Goal: Task Accomplishment & Management: Manage account settings

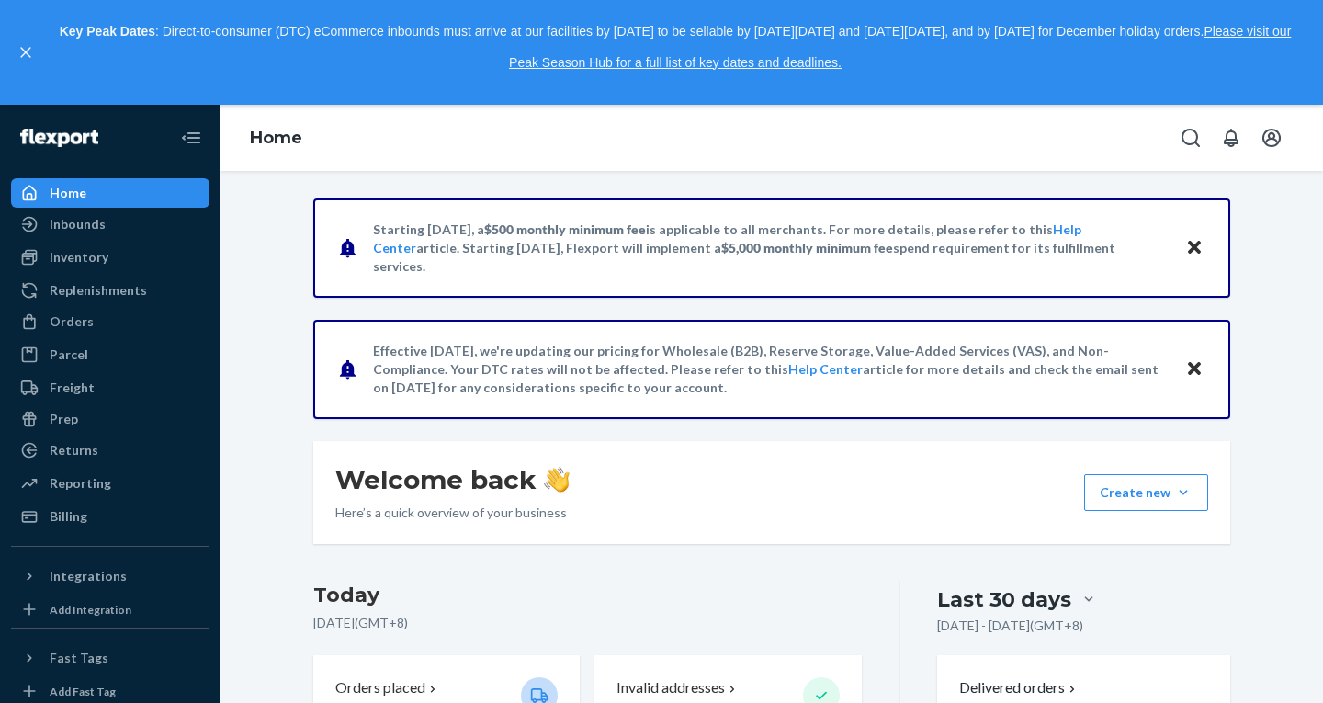
click at [0, 303] on div "Home Inbounds Shipping Plans Problems Inventory Products Replenishments Orders …" at bounding box center [110, 404] width 221 height 598
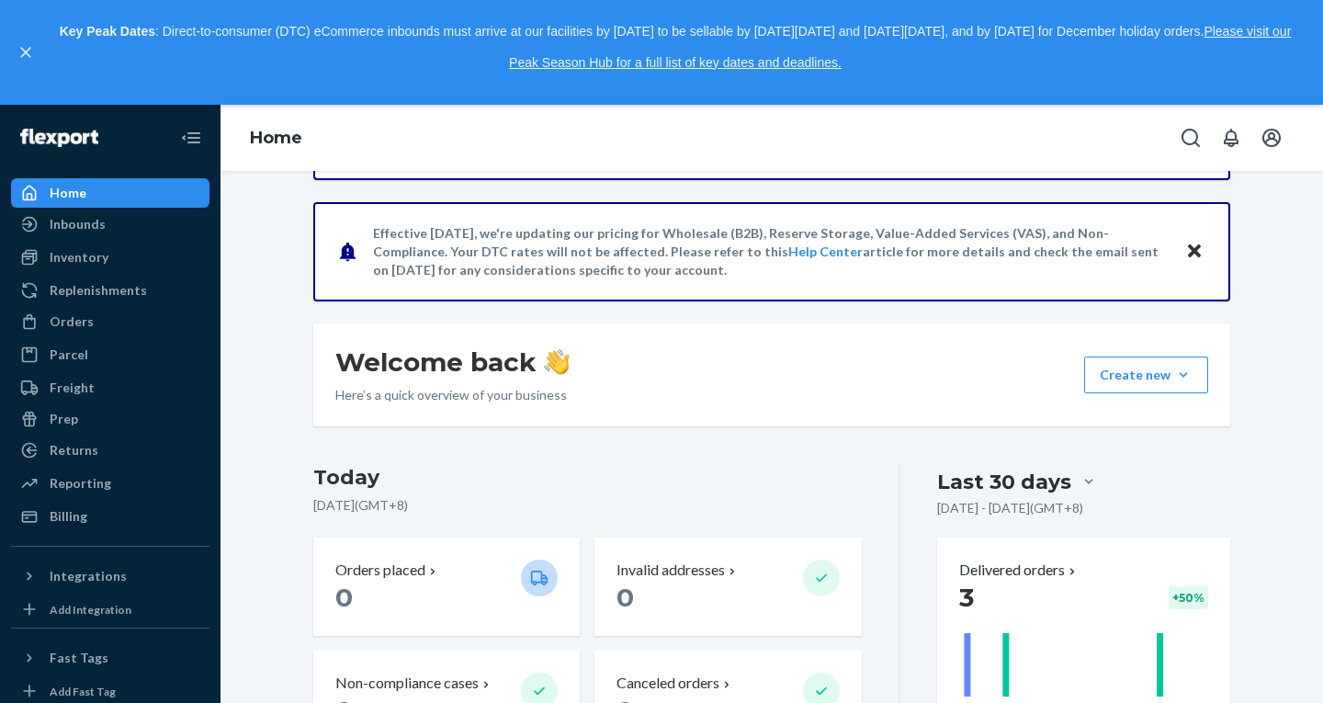
scroll to position [114, 0]
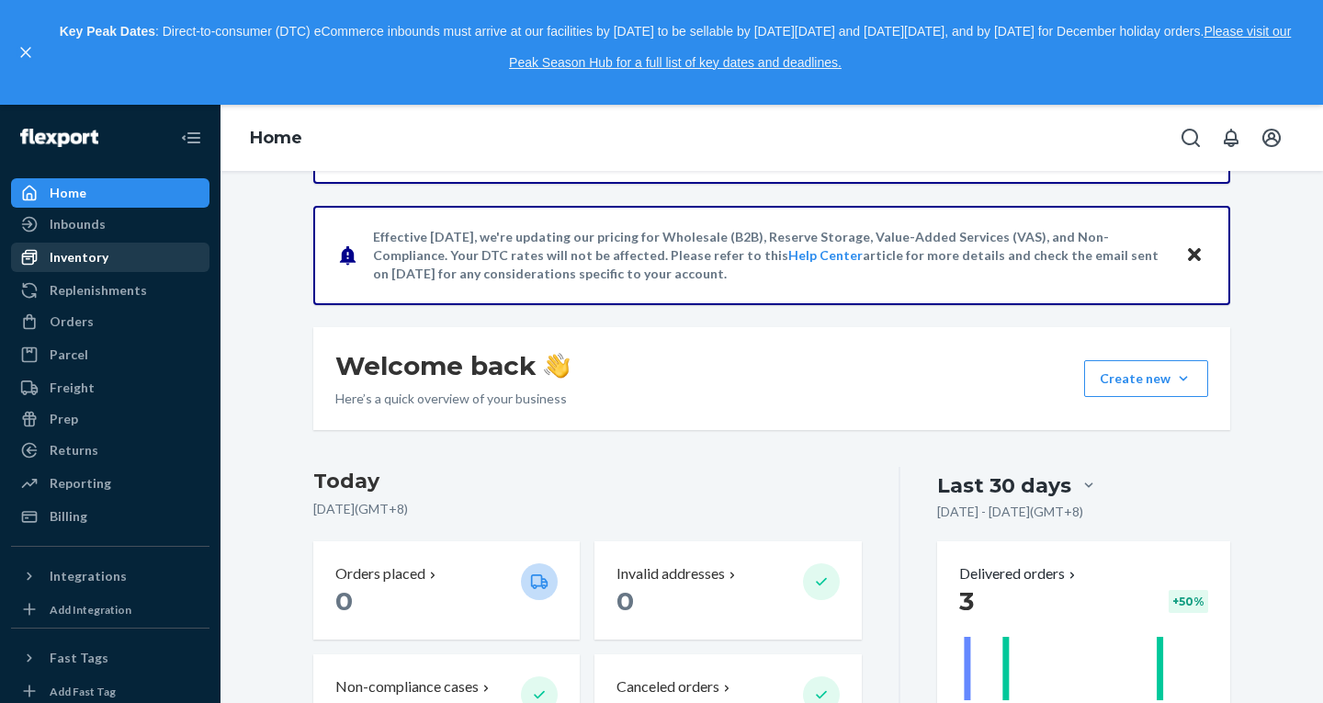
click at [88, 263] on div "Inventory" at bounding box center [79, 257] width 59 height 18
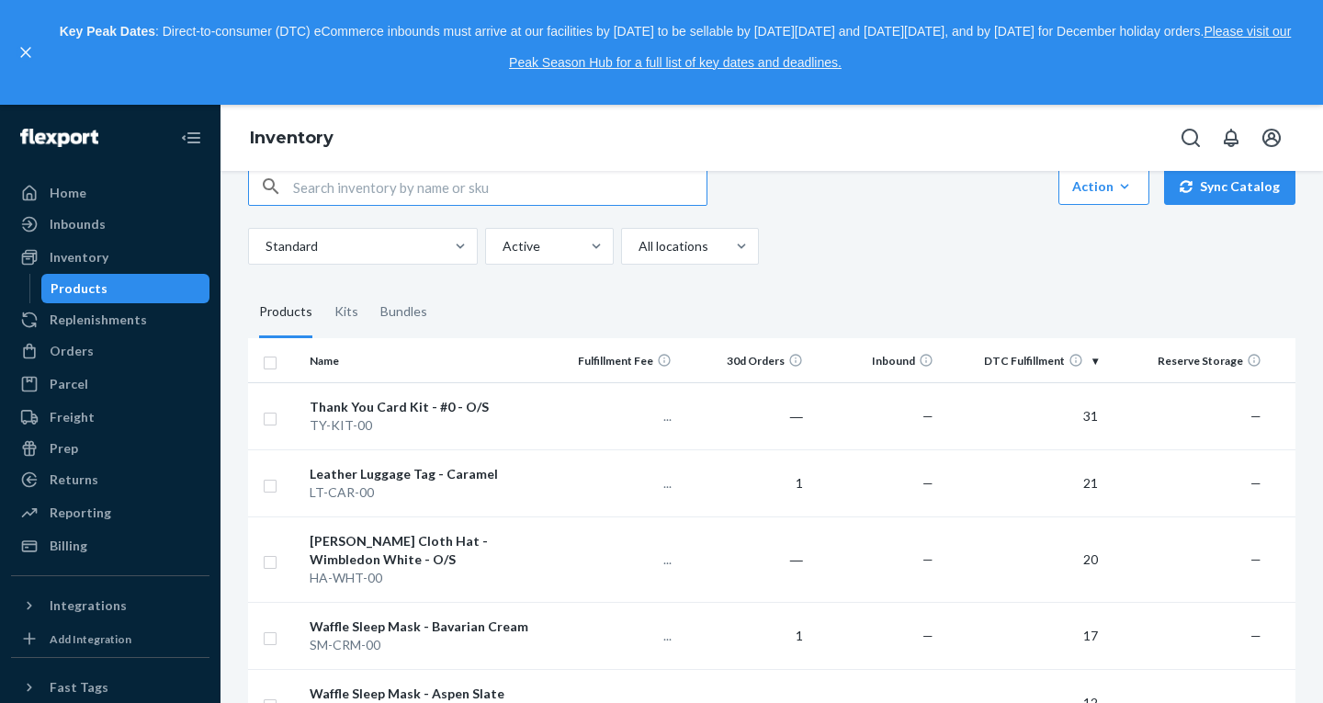
scroll to position [40, 0]
click at [267, 366] on input "checkbox" at bounding box center [270, 359] width 15 height 19
checkbox input "true"
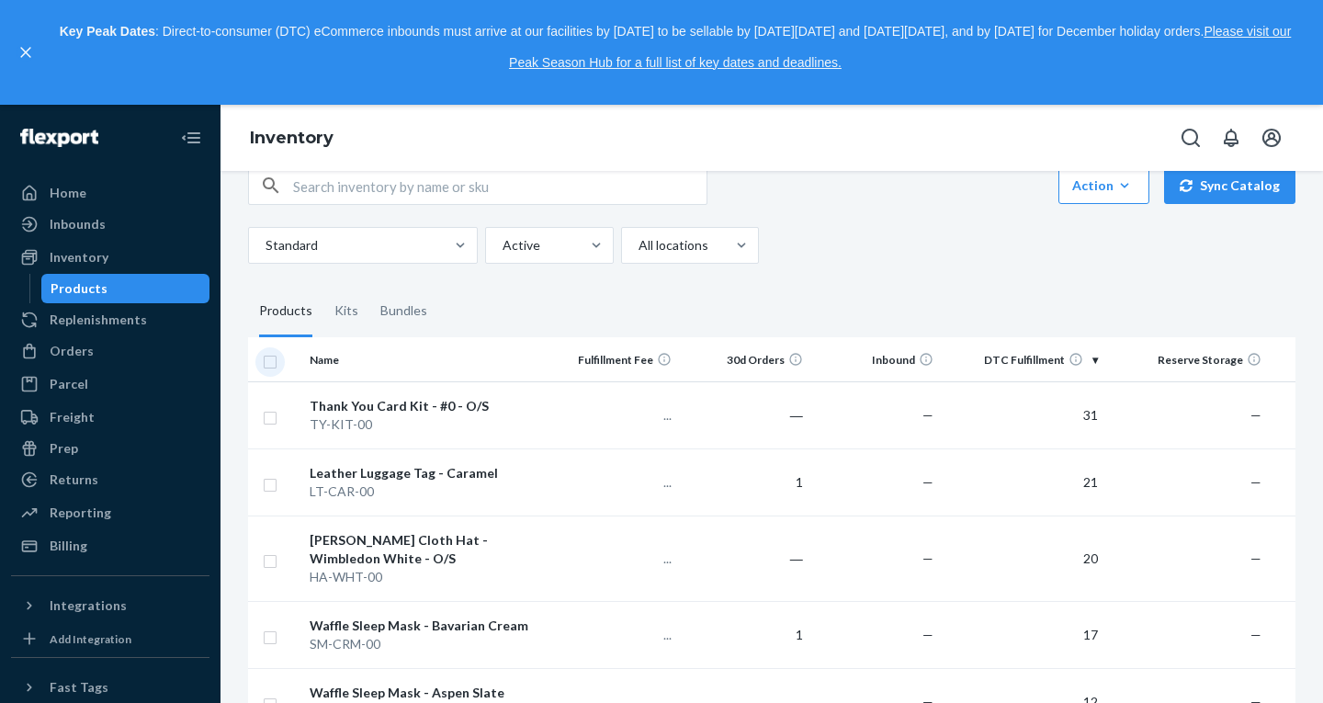
checkbox input "true"
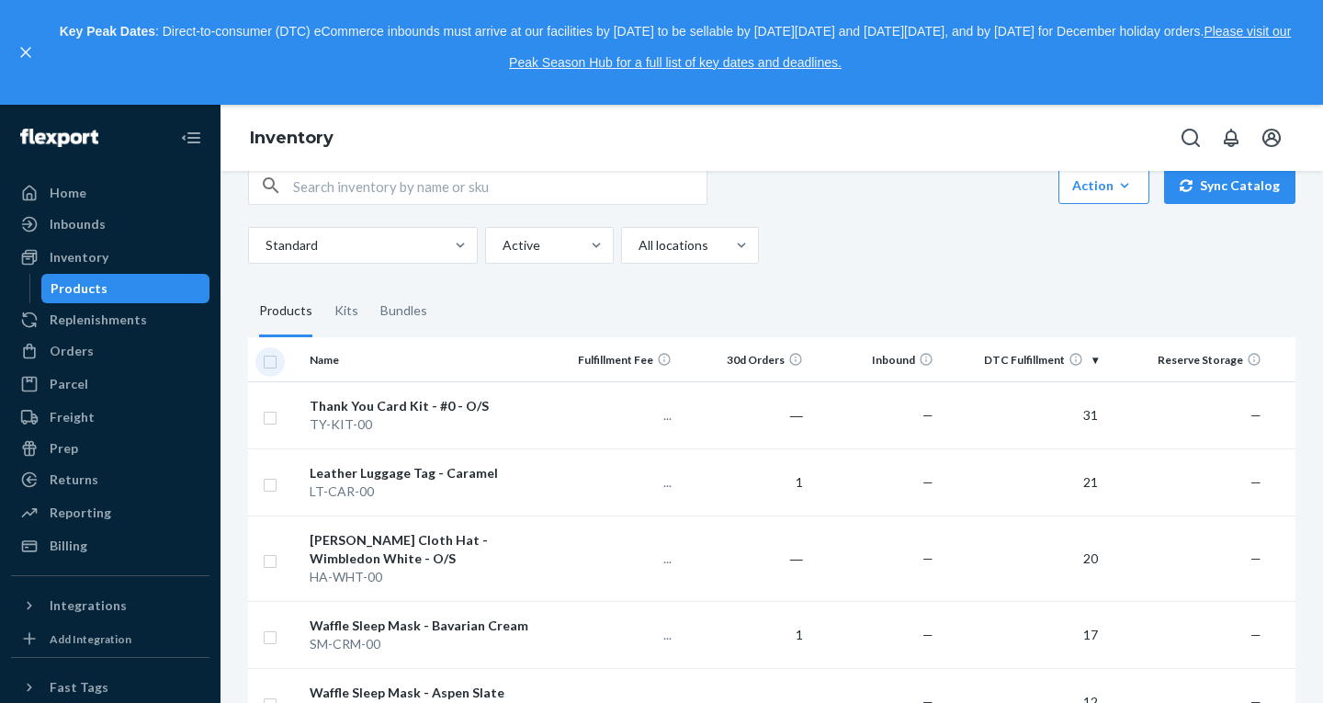
checkbox input "true"
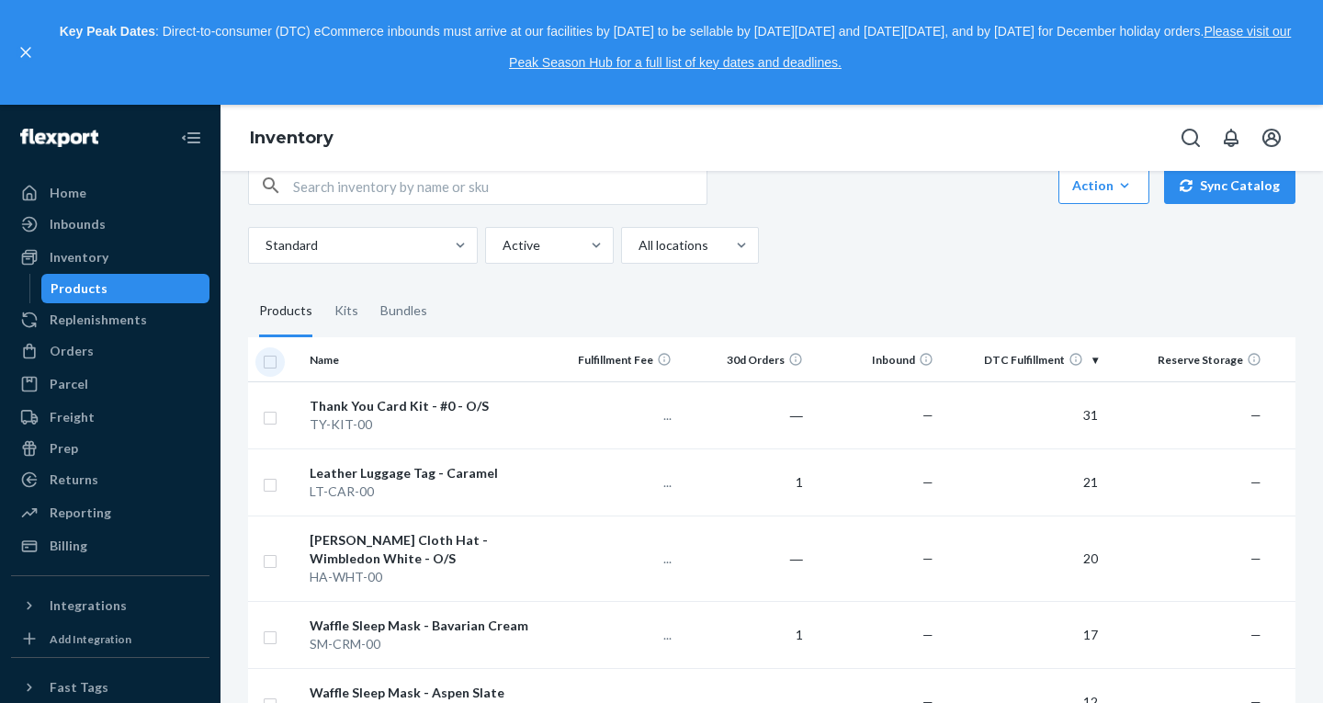
checkbox input "true"
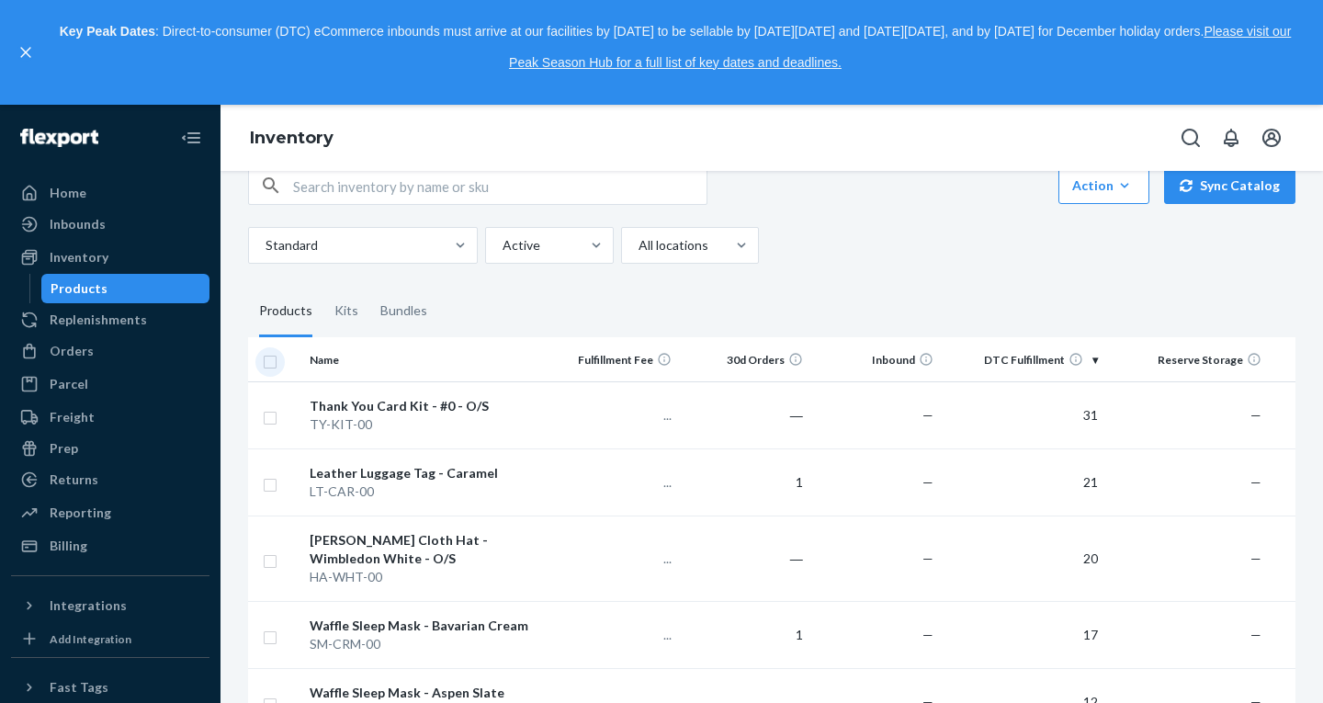
checkbox input "true"
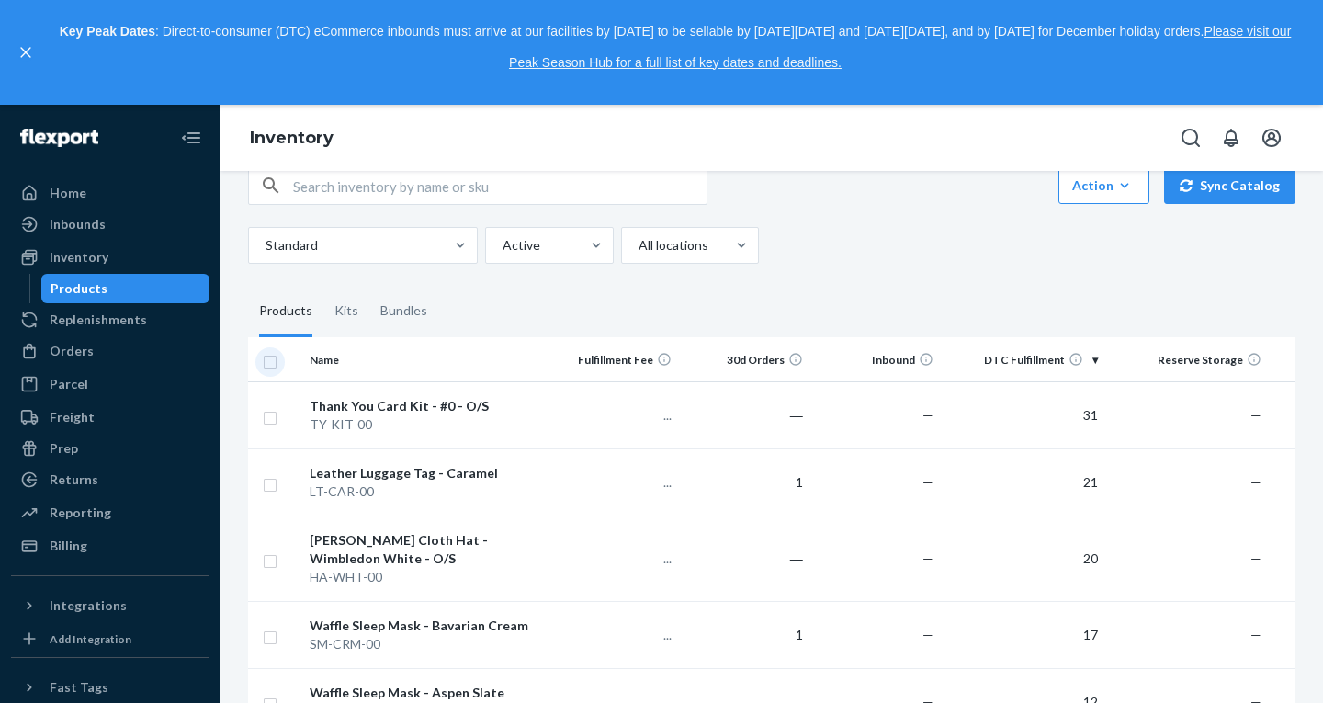
checkbox input "true"
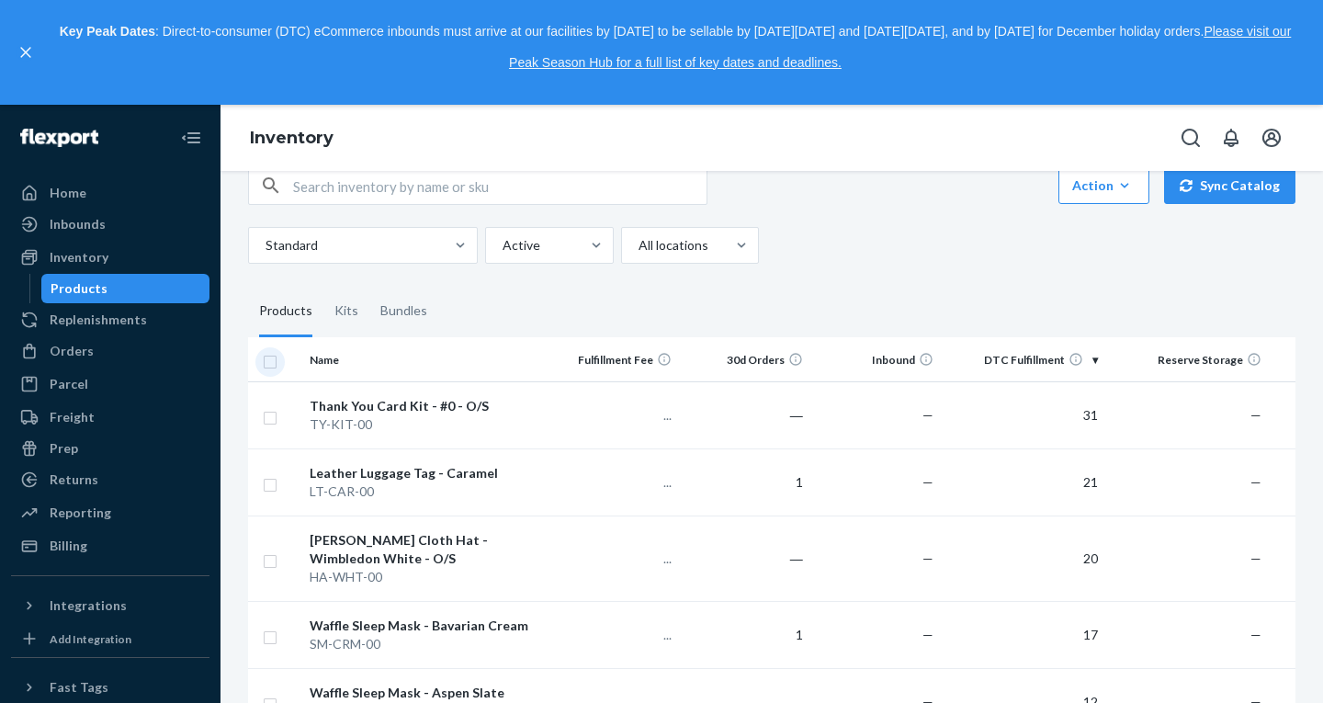
checkbox input "true"
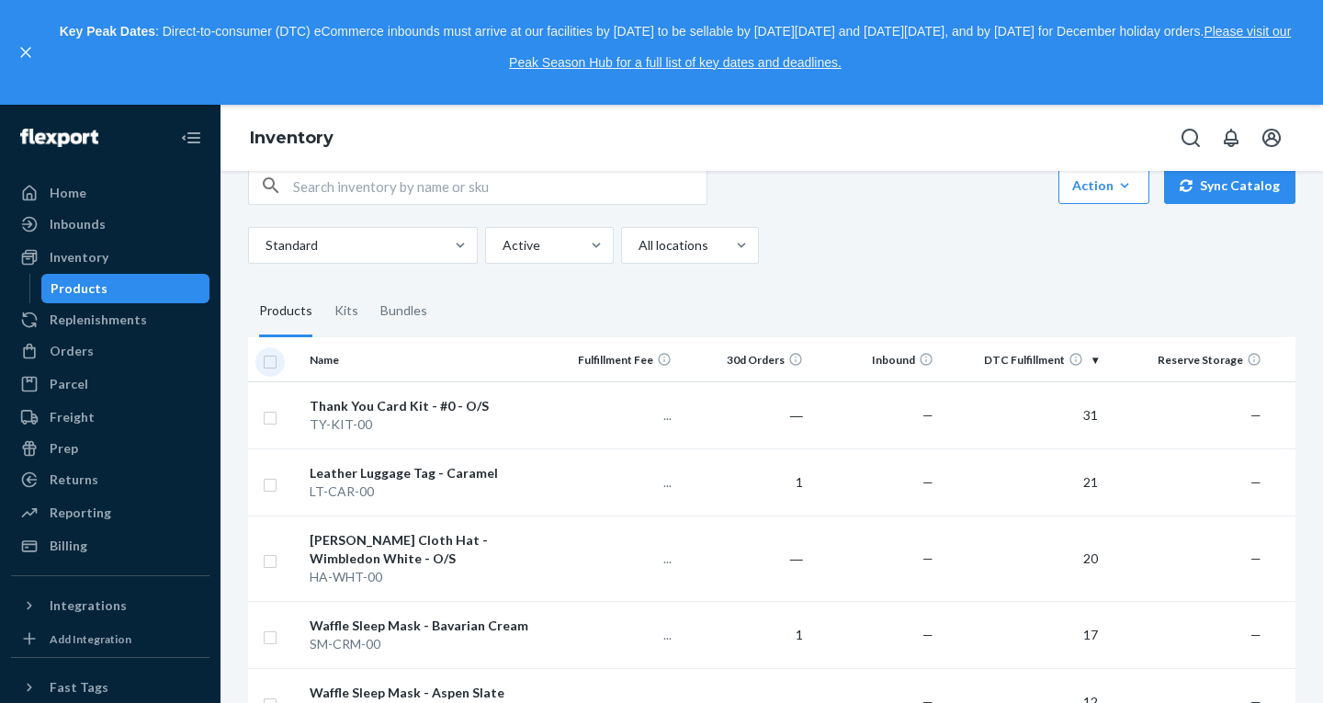
checkbox input "true"
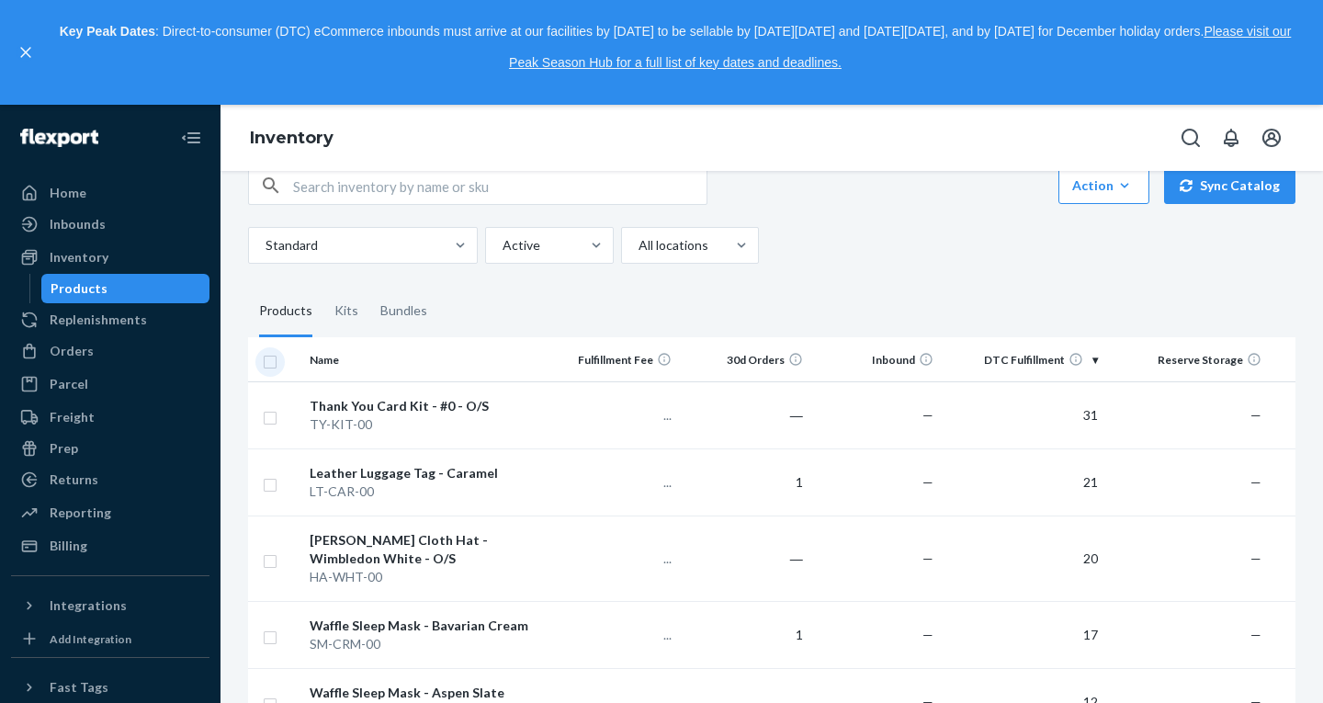
checkbox input "true"
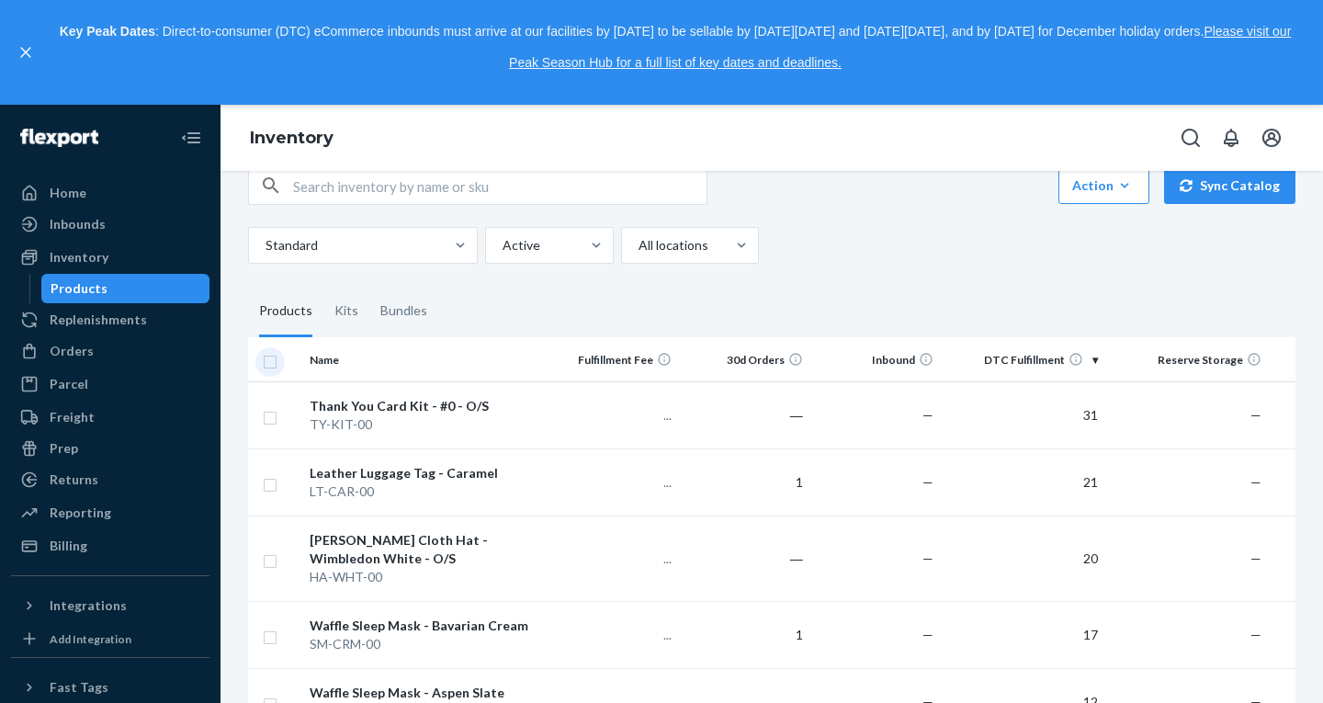
checkbox input "true"
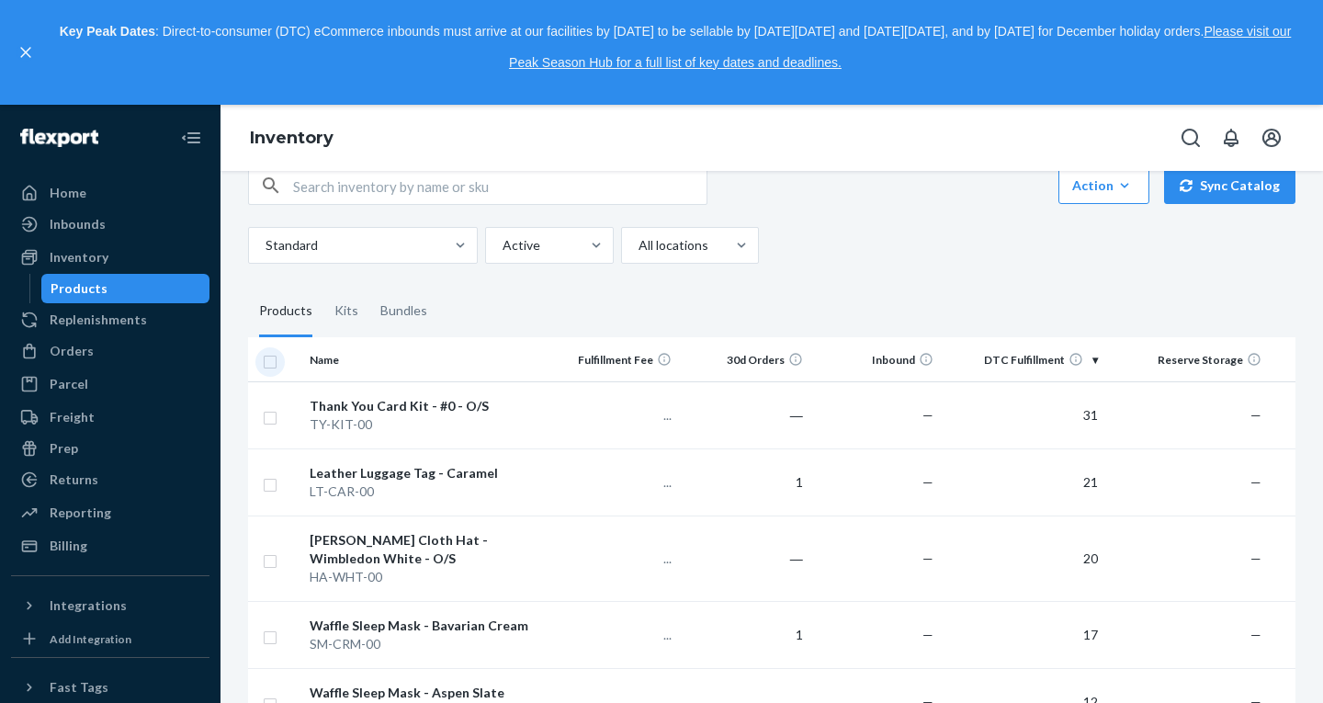
checkbox input "true"
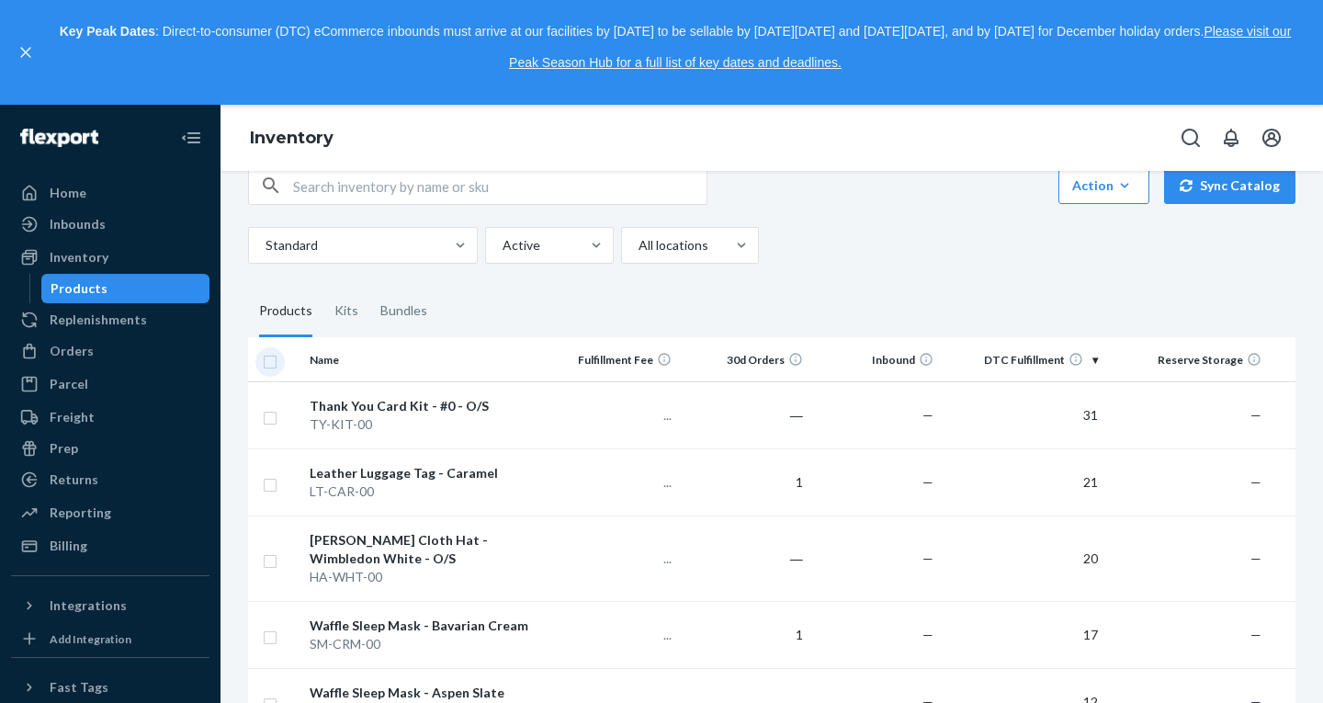
checkbox input "true"
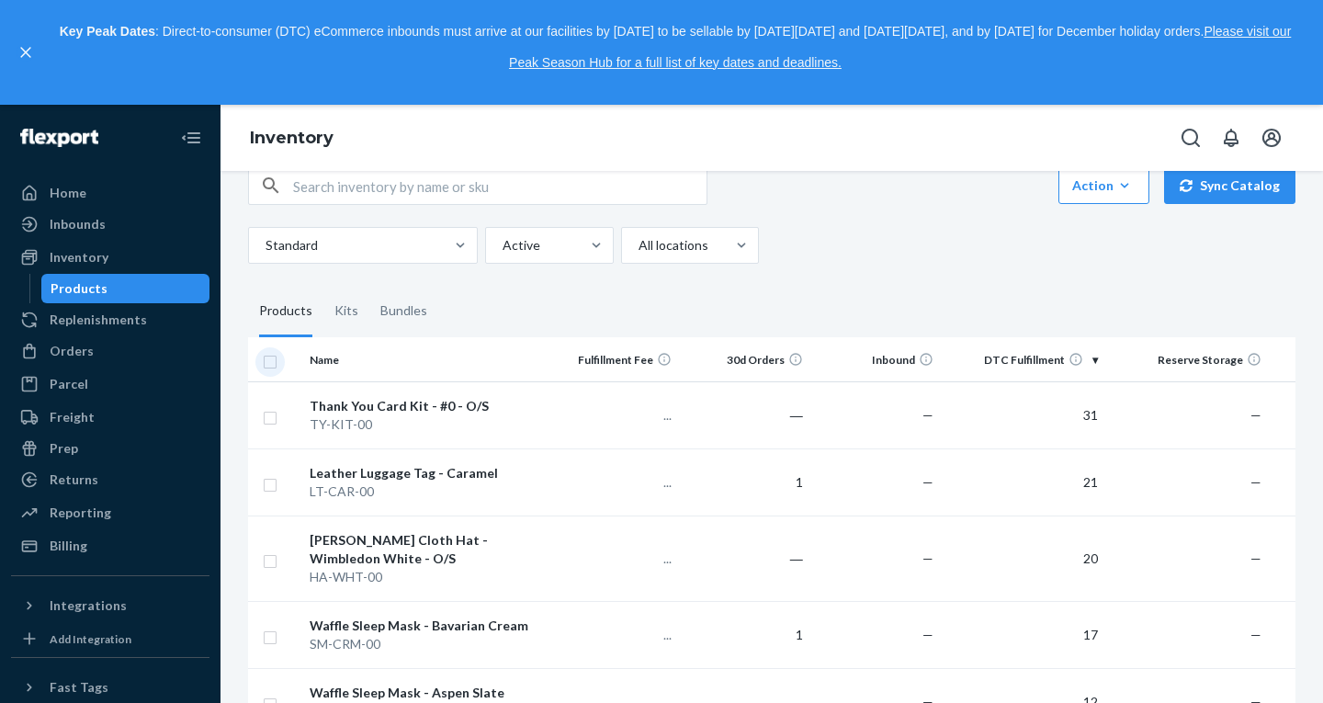
checkbox input "true"
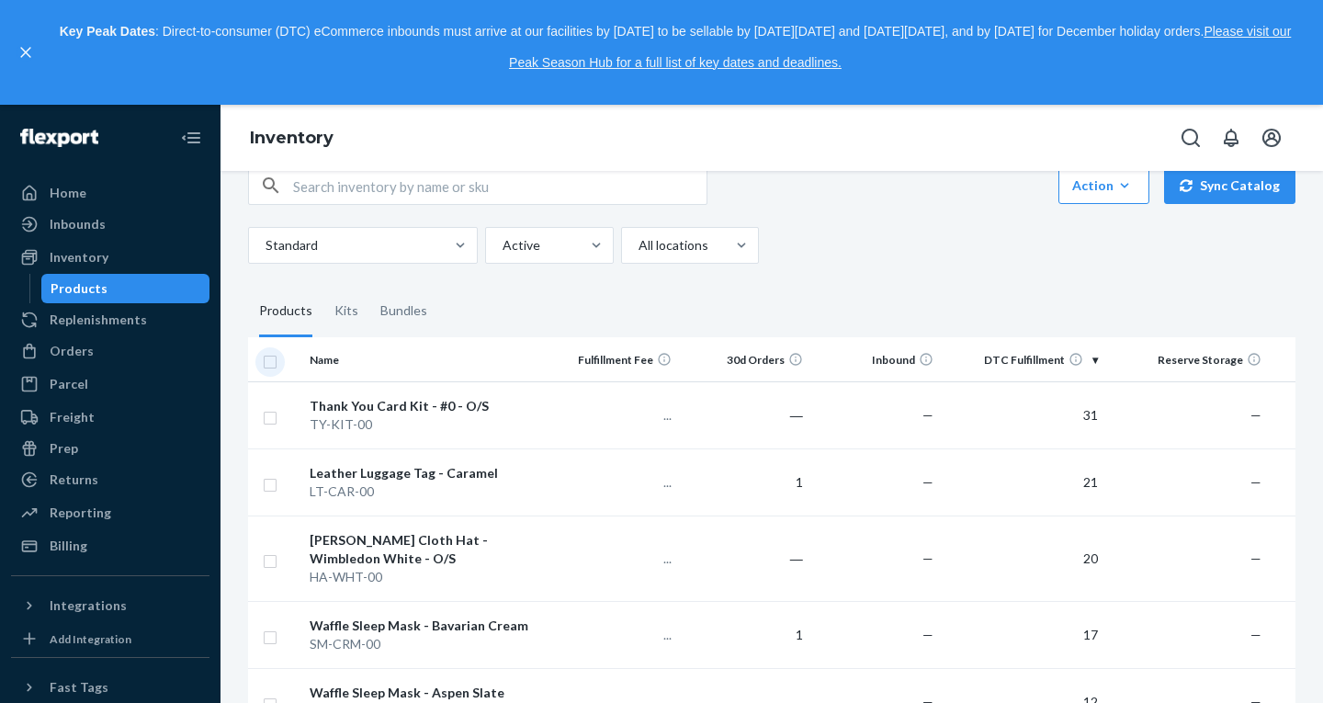
checkbox input "true"
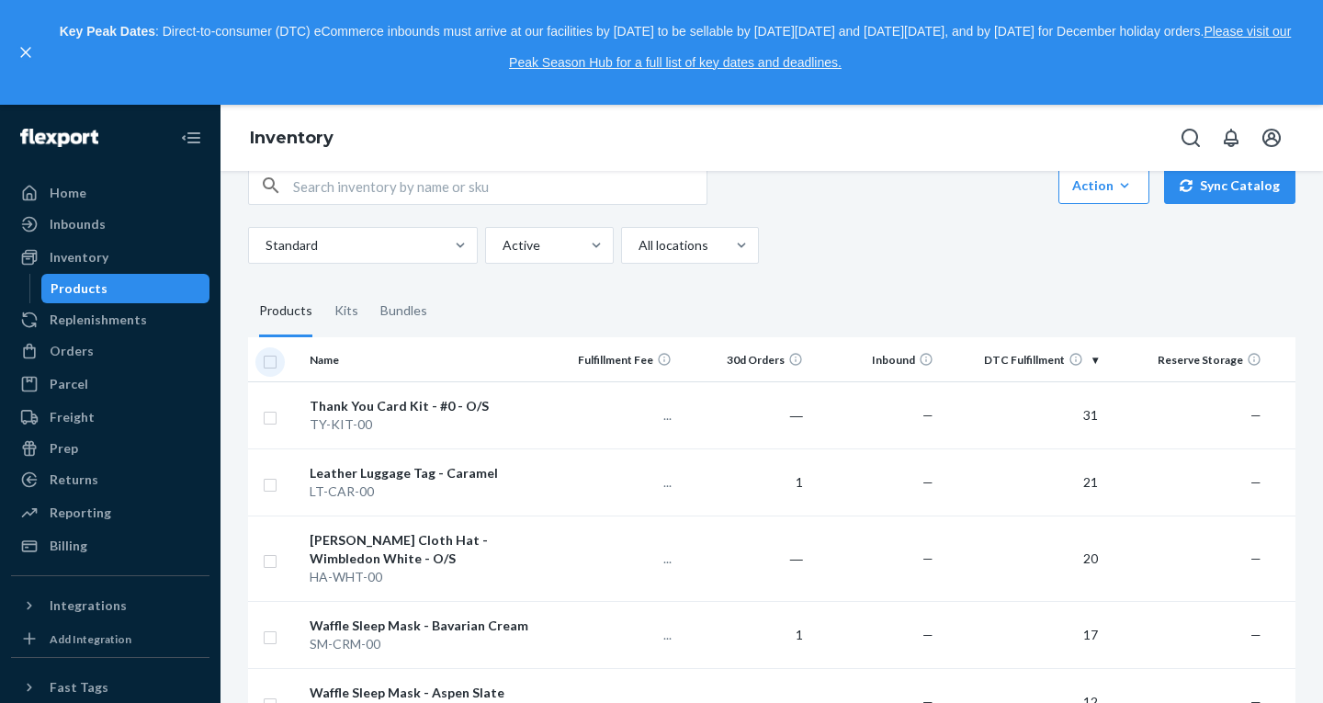
checkbox input "true"
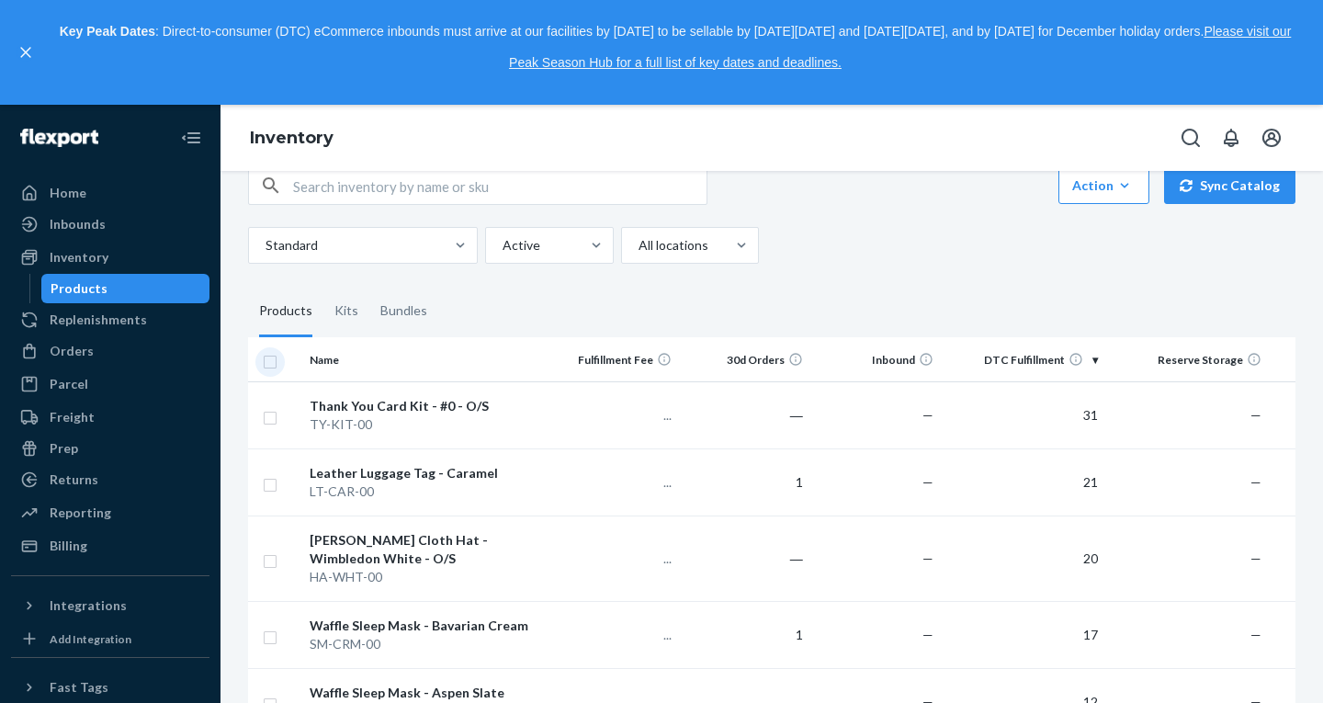
checkbox input "true"
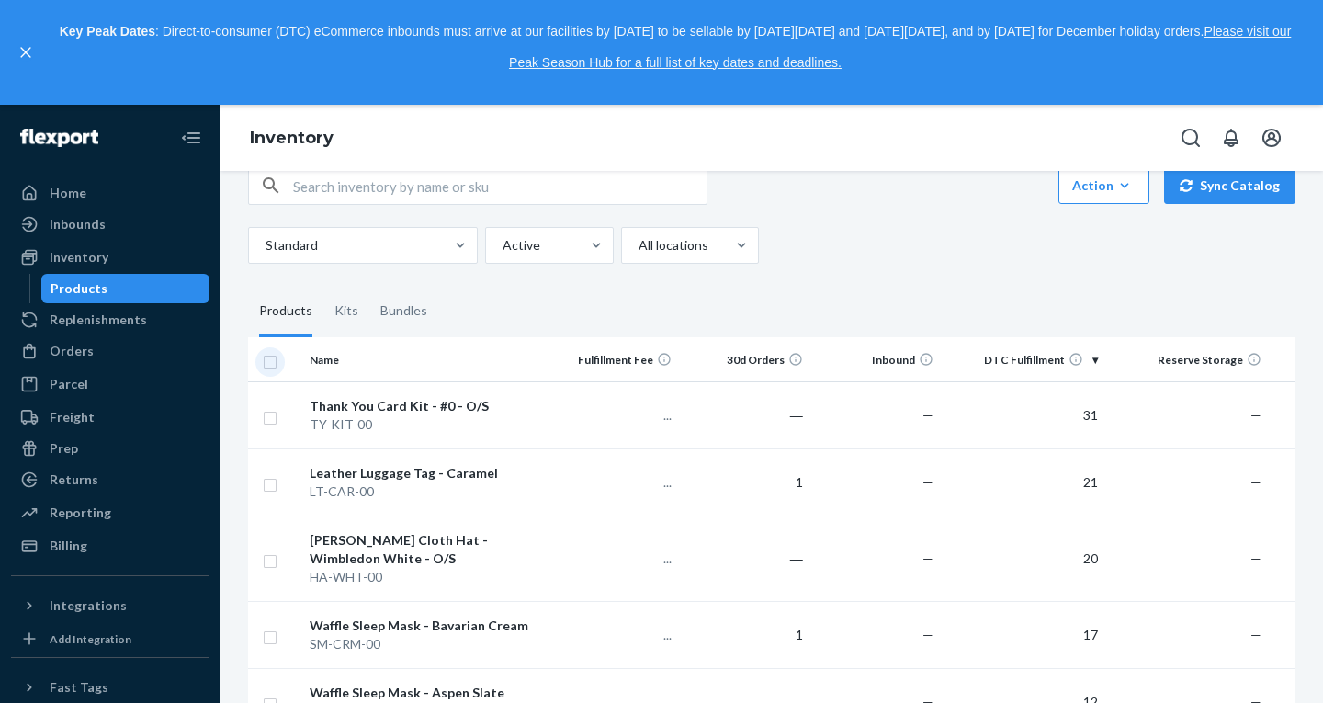
checkbox input "true"
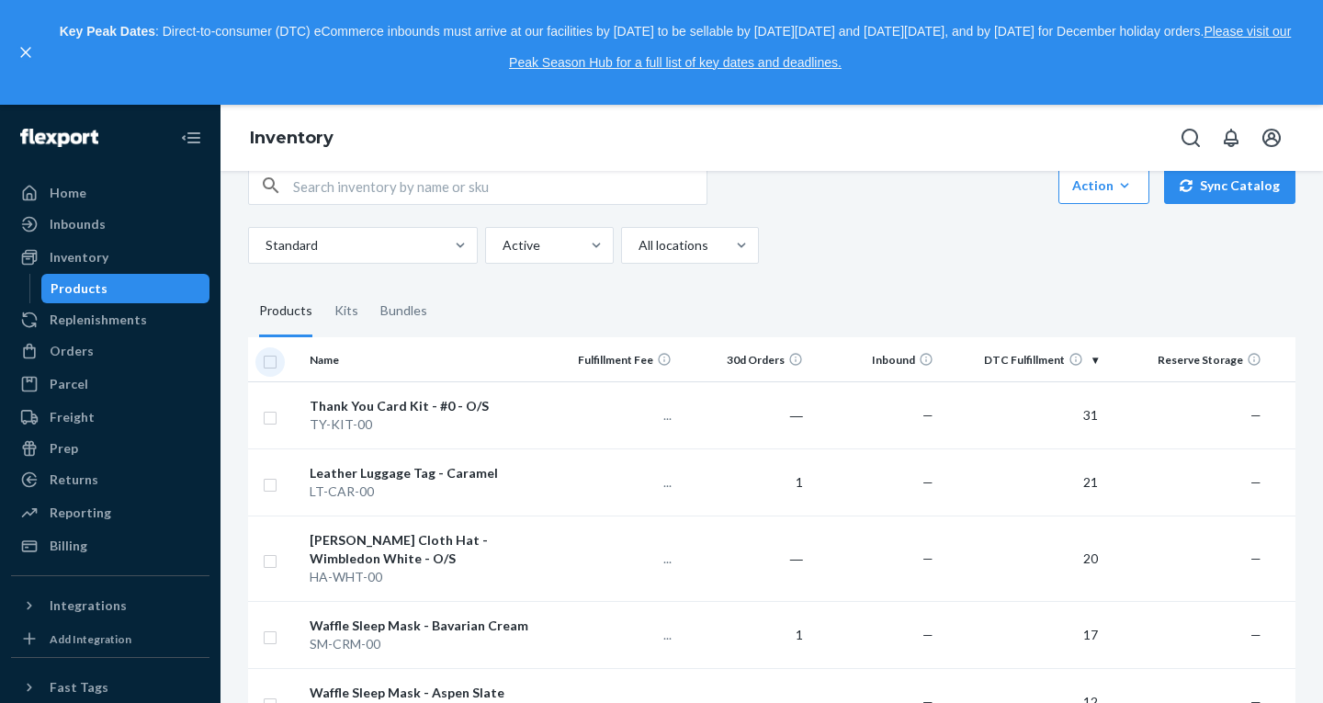
checkbox input "true"
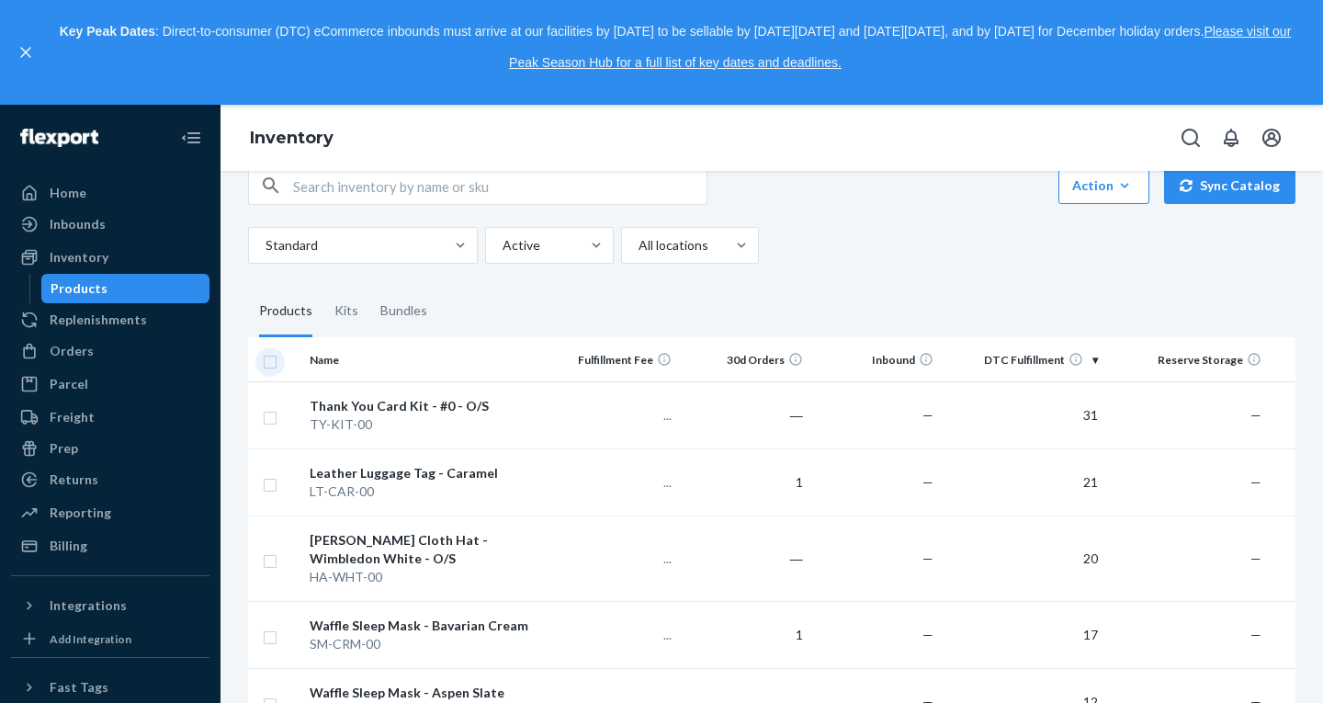
checkbox input "true"
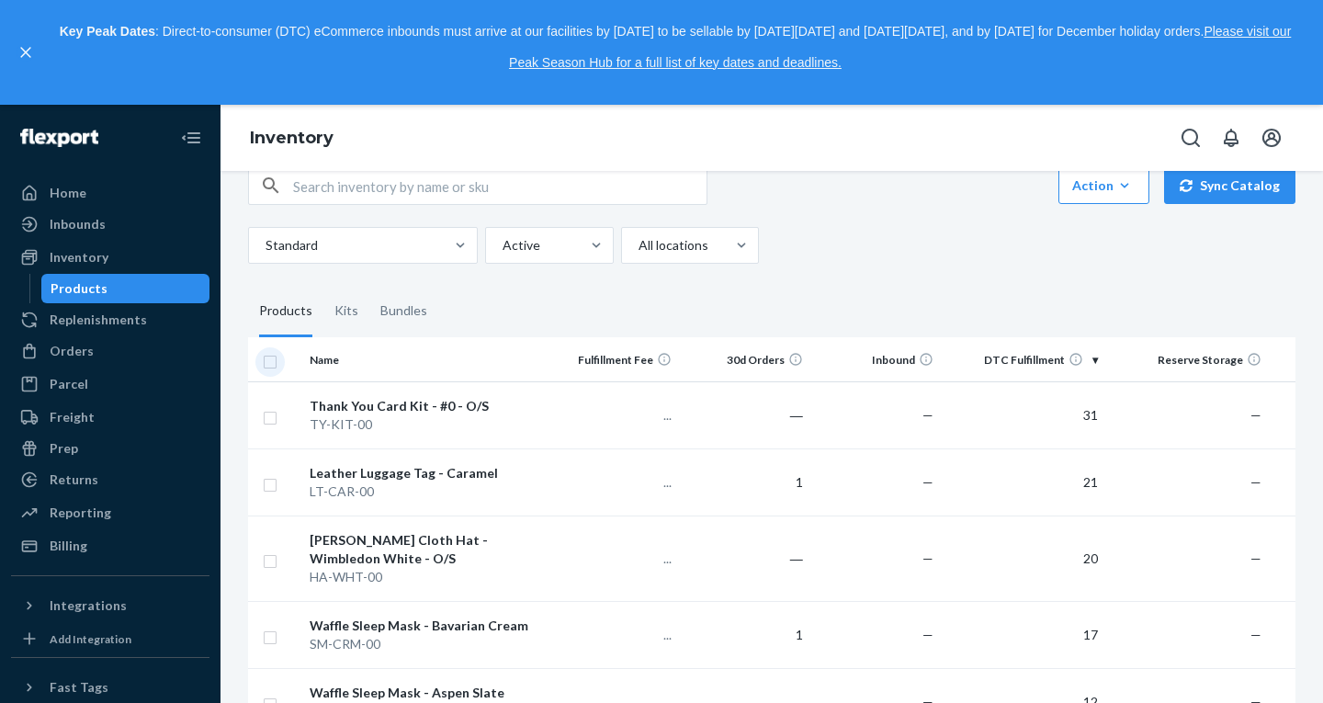
checkbox input "true"
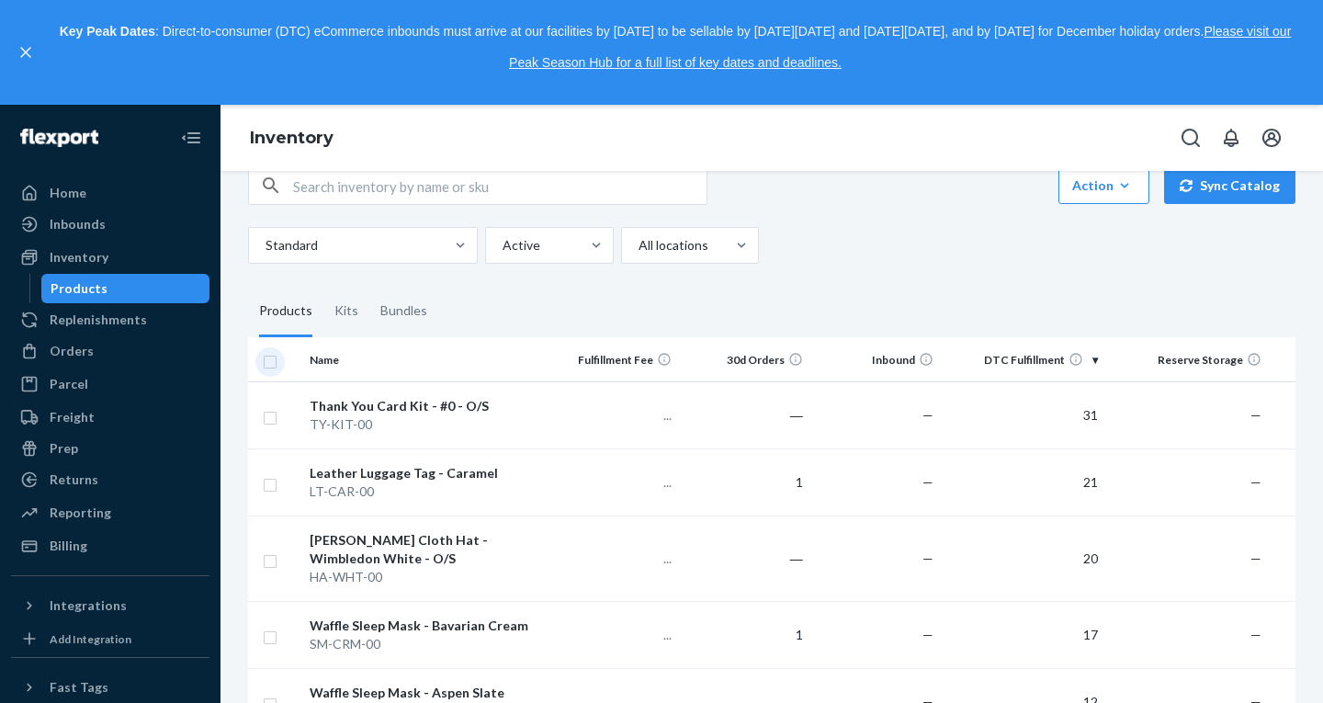
checkbox input "true"
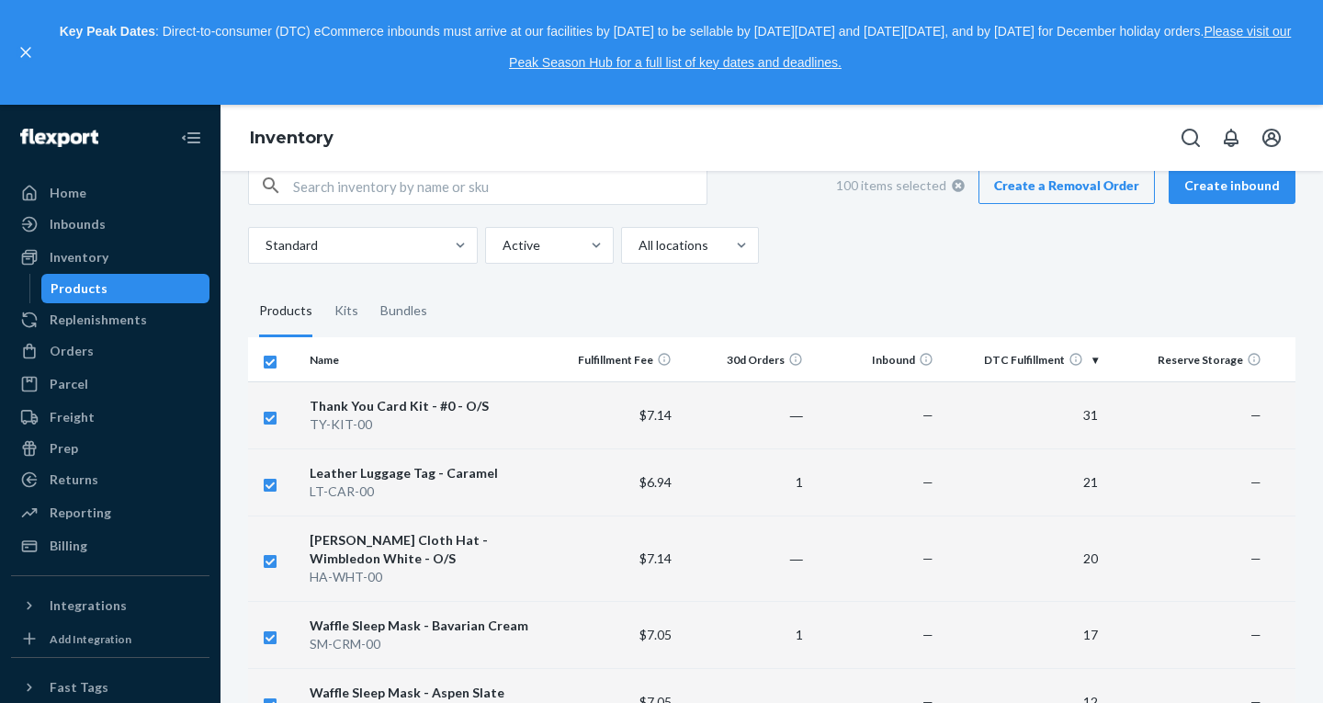
scroll to position [0, 0]
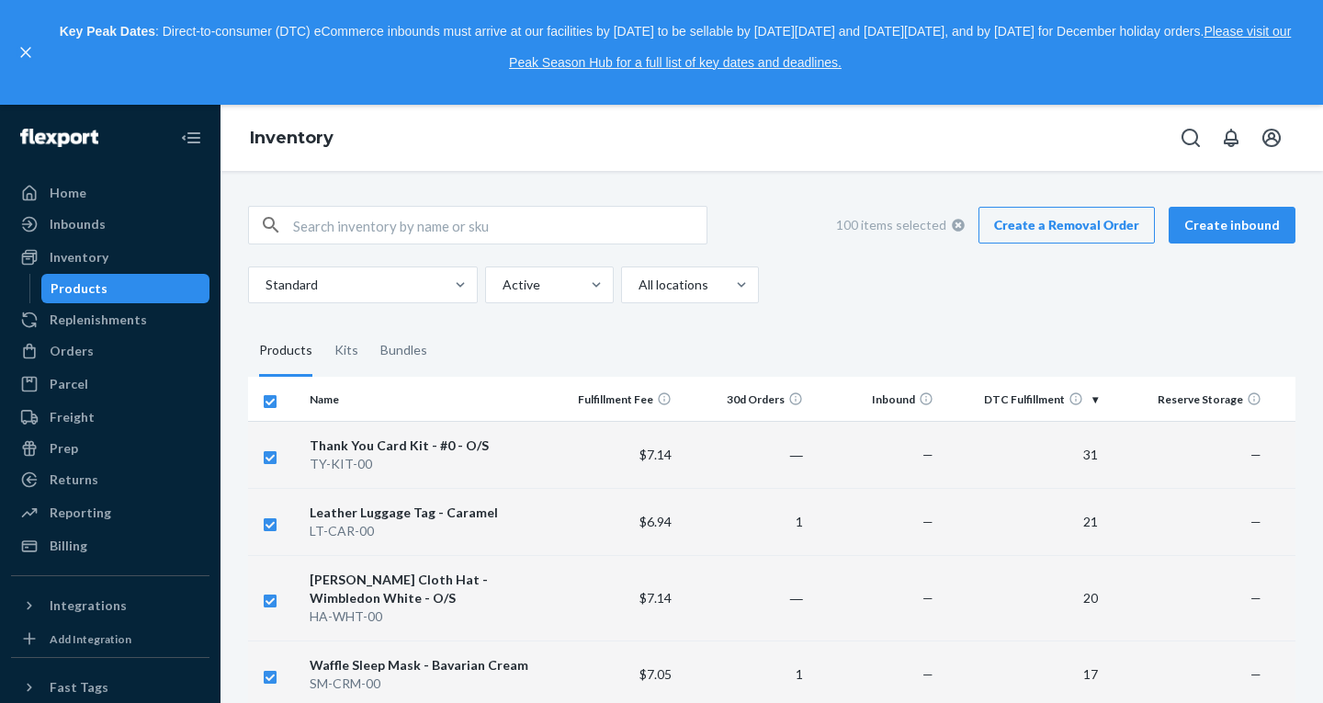
click at [1069, 238] on link "Create a Removal Order" at bounding box center [1067, 225] width 176 height 37
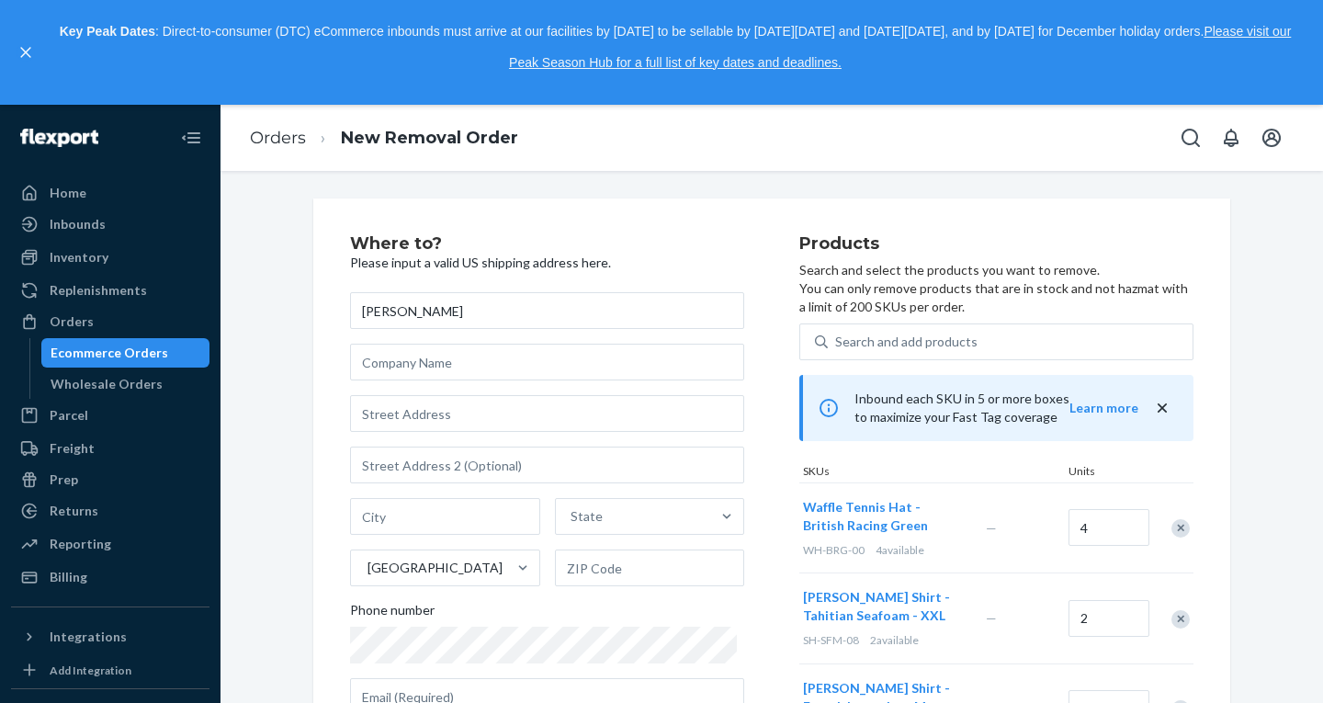
type input "[PERSON_NAME]"
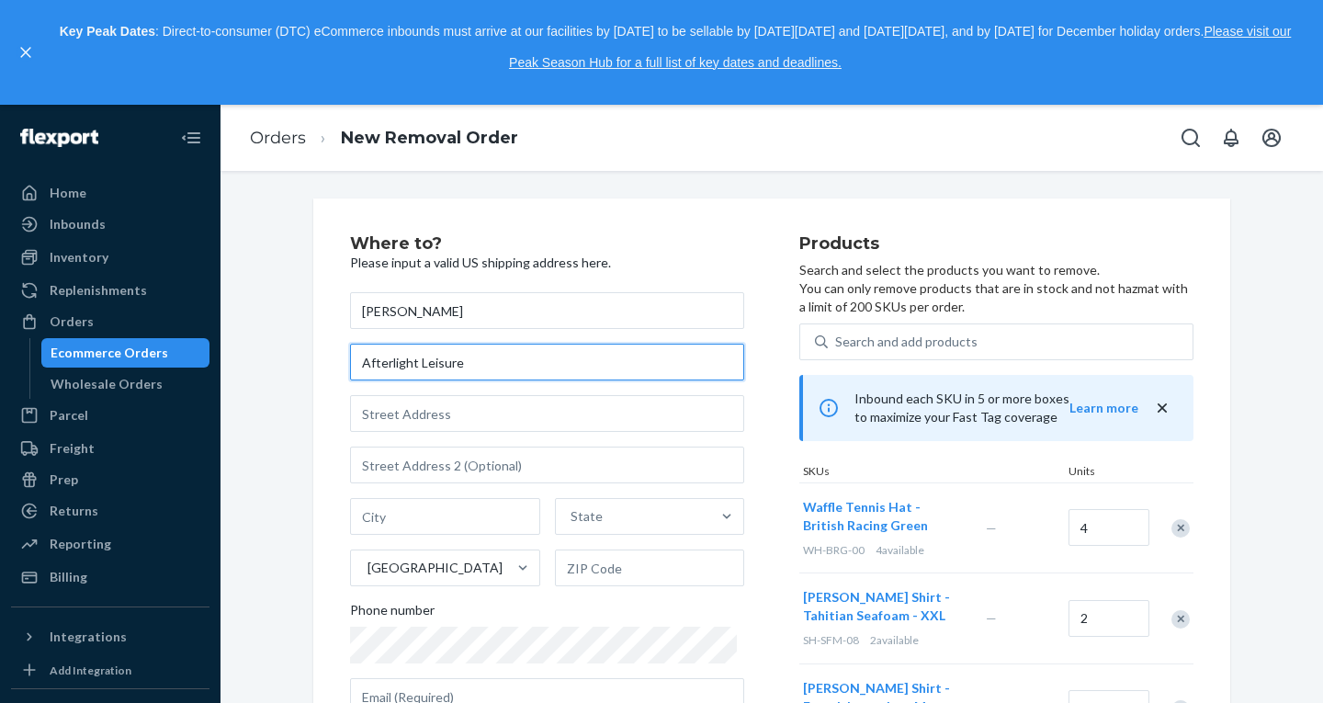
type input "Afterlight Leisure"
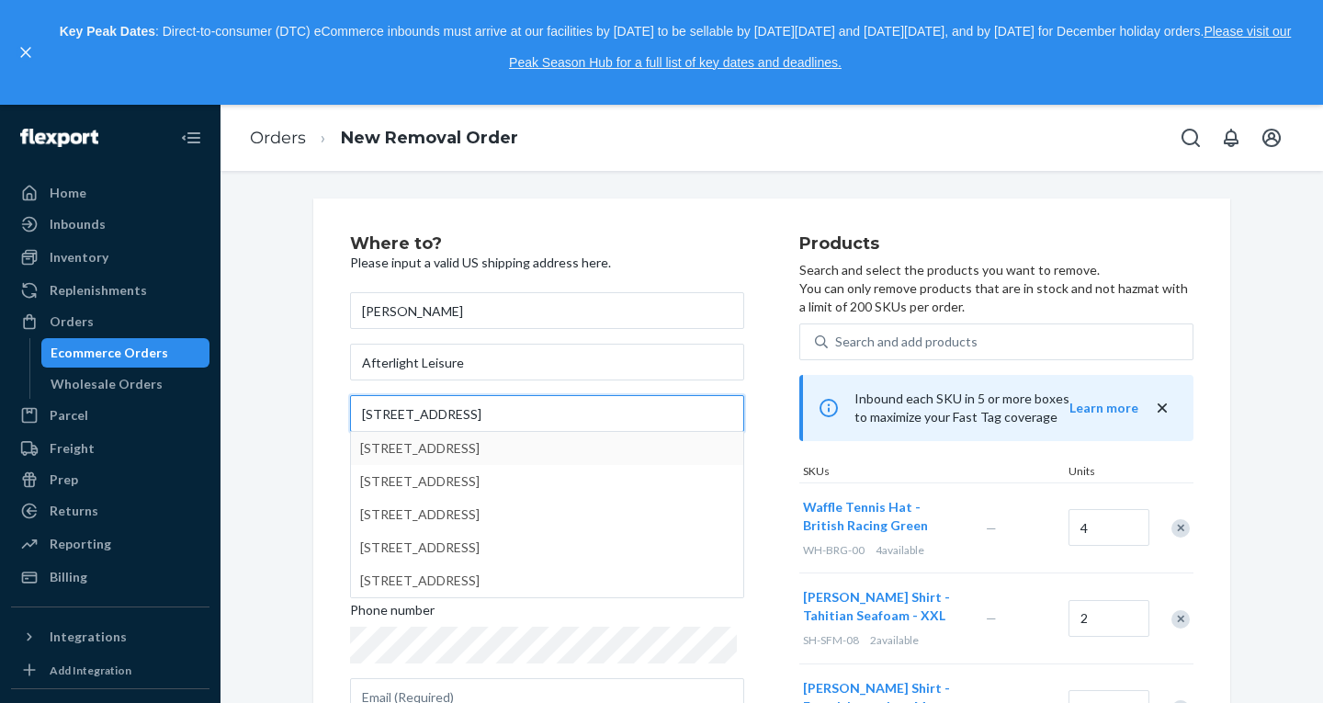
type input "[STREET_ADDRESS]"
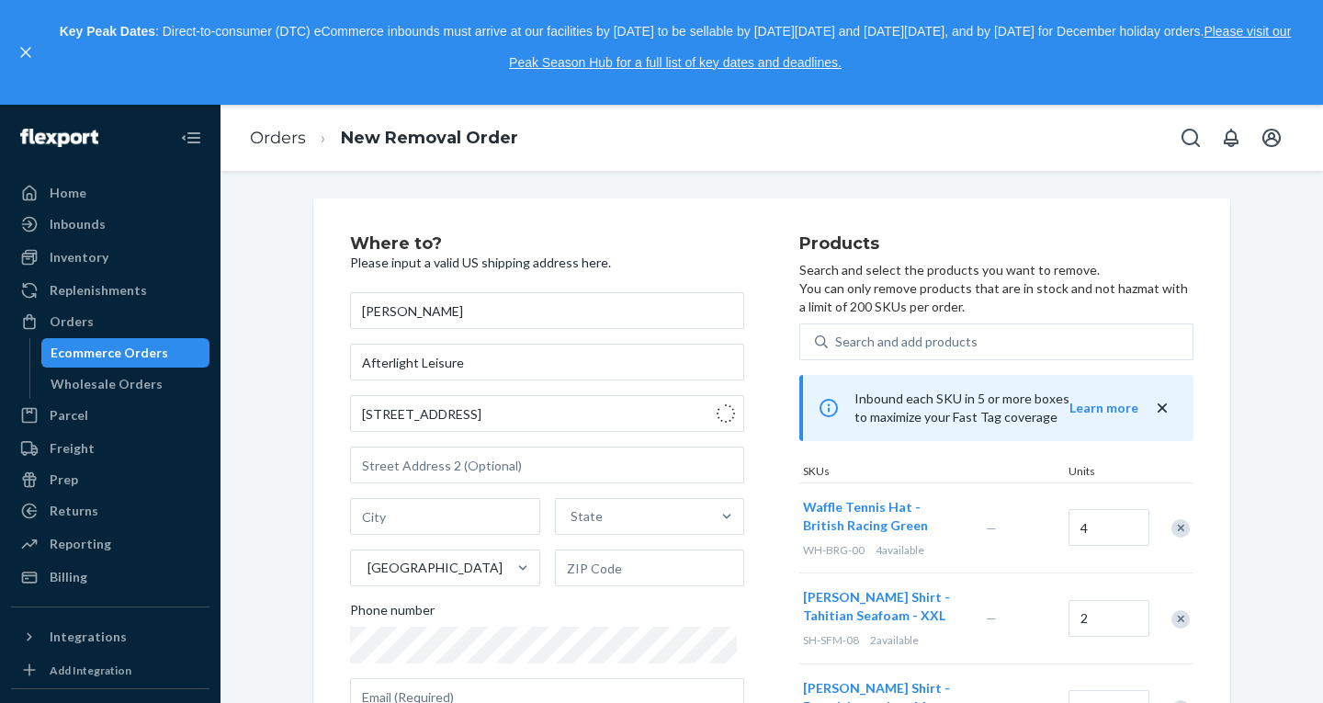
type input "[GEOGRAPHIC_DATA]"
type input "37203"
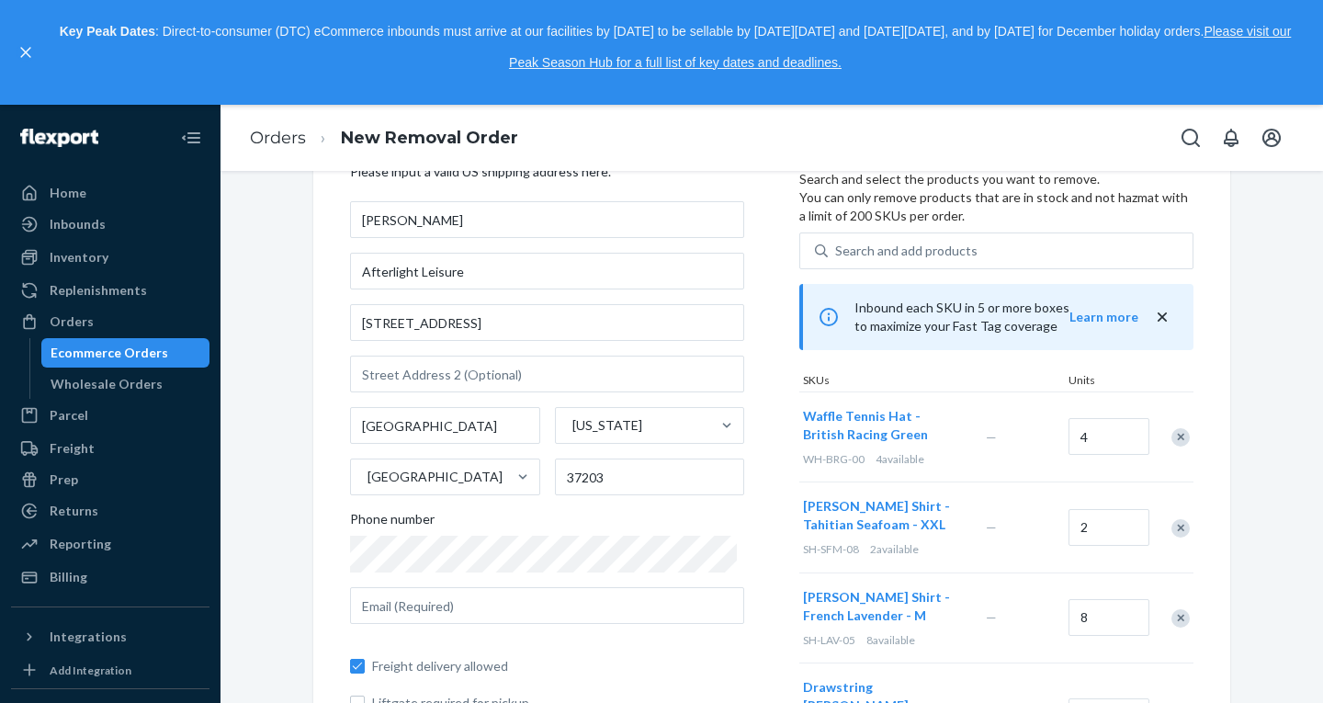
scroll to position [92, 0]
click at [456, 611] on input "text" at bounding box center [547, 604] width 394 height 37
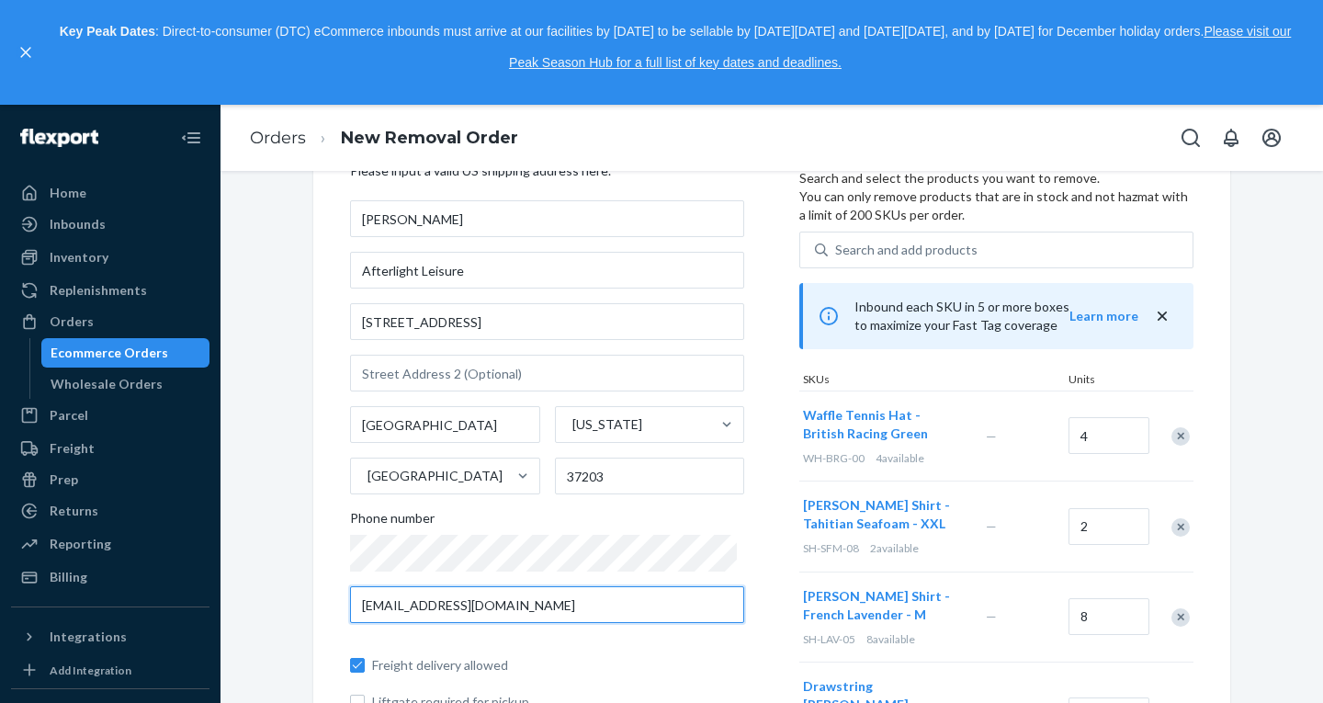
type input "[EMAIL_ADDRESS][DOMAIN_NAME]"
click at [305, 570] on div "Where to? Please input a valid US shipping address here. [PERSON_NAME] Sincere …" at bounding box center [772, 667] width 945 height 1120
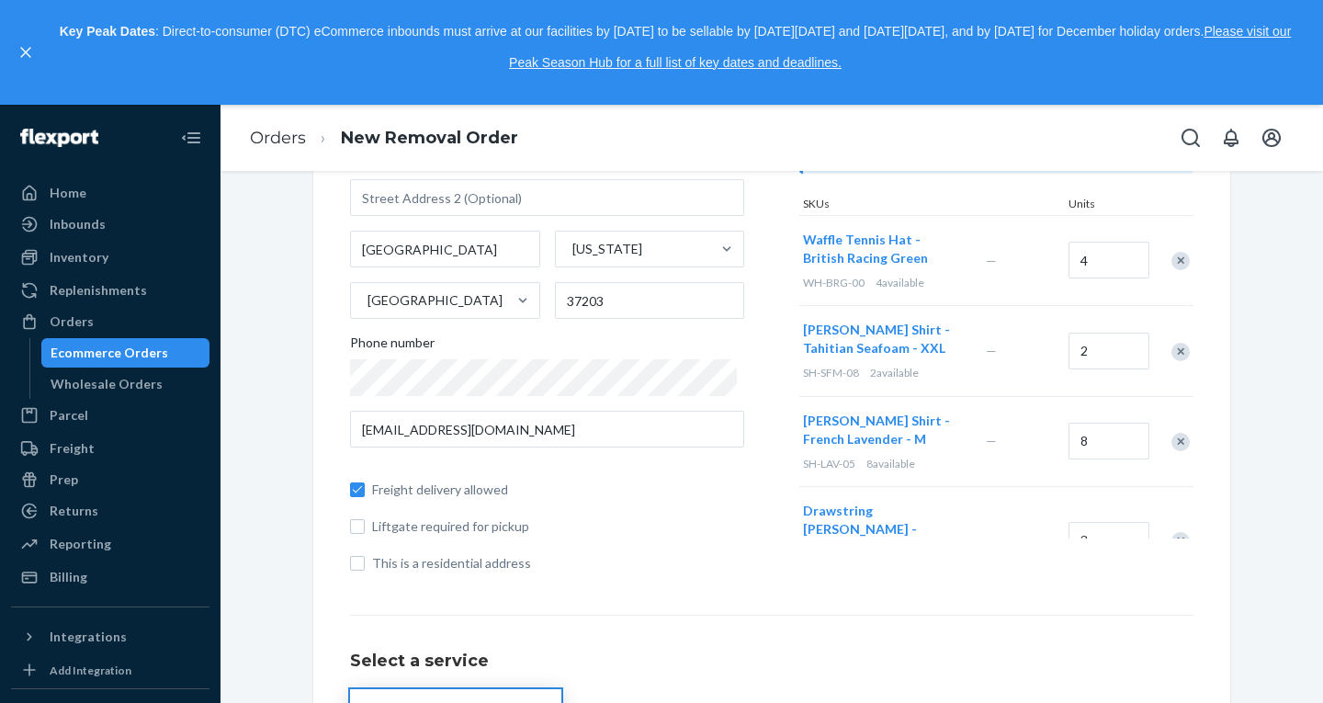
scroll to position [269, 0]
click at [356, 557] on input "This is a residential address" at bounding box center [357, 561] width 15 height 15
checkbox input "true"
click at [0, 542] on div "Home Inbounds Shipping Plans Problems Inventory Products Replenishments Orders …" at bounding box center [110, 404] width 221 height 598
click at [0, 537] on div "Home Inbounds Shipping Plans Problems Inventory Products Replenishments Orders …" at bounding box center [110, 404] width 221 height 598
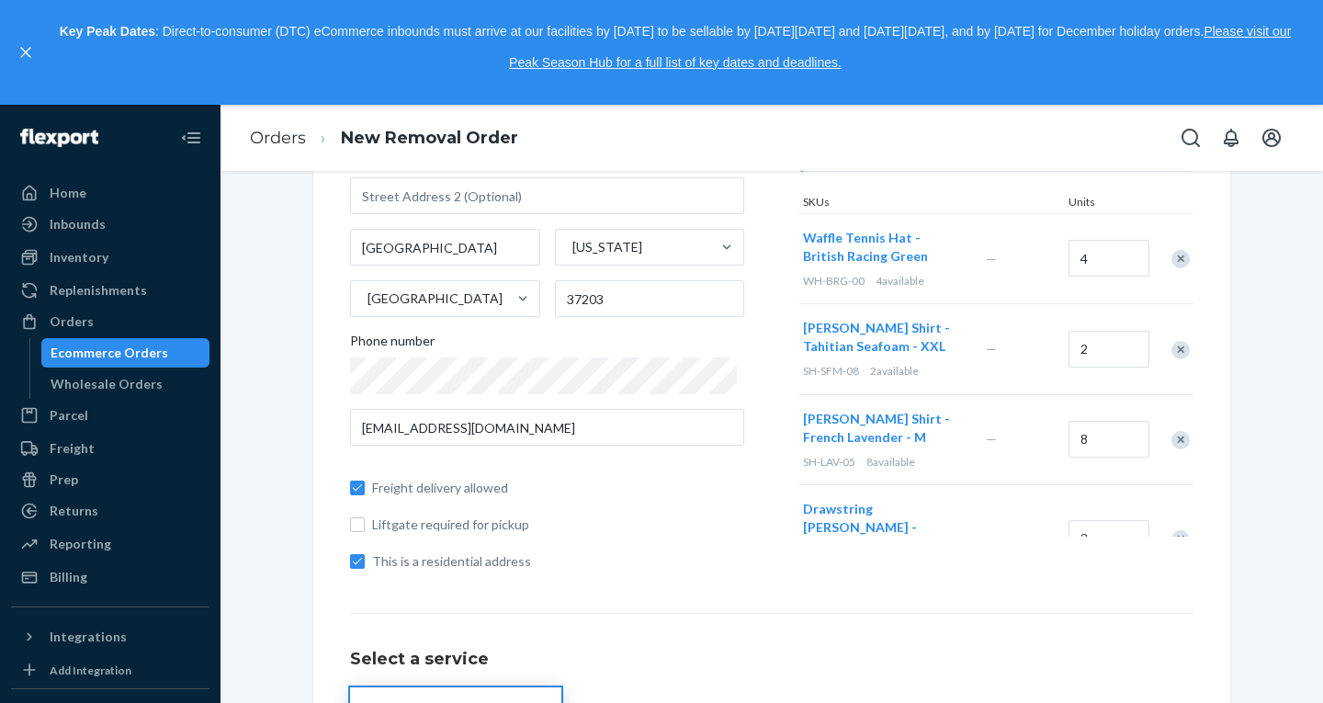
click at [0, 561] on div "Home Inbounds Shipping Plans Problems Inventory Products Replenishments Orders …" at bounding box center [110, 404] width 221 height 598
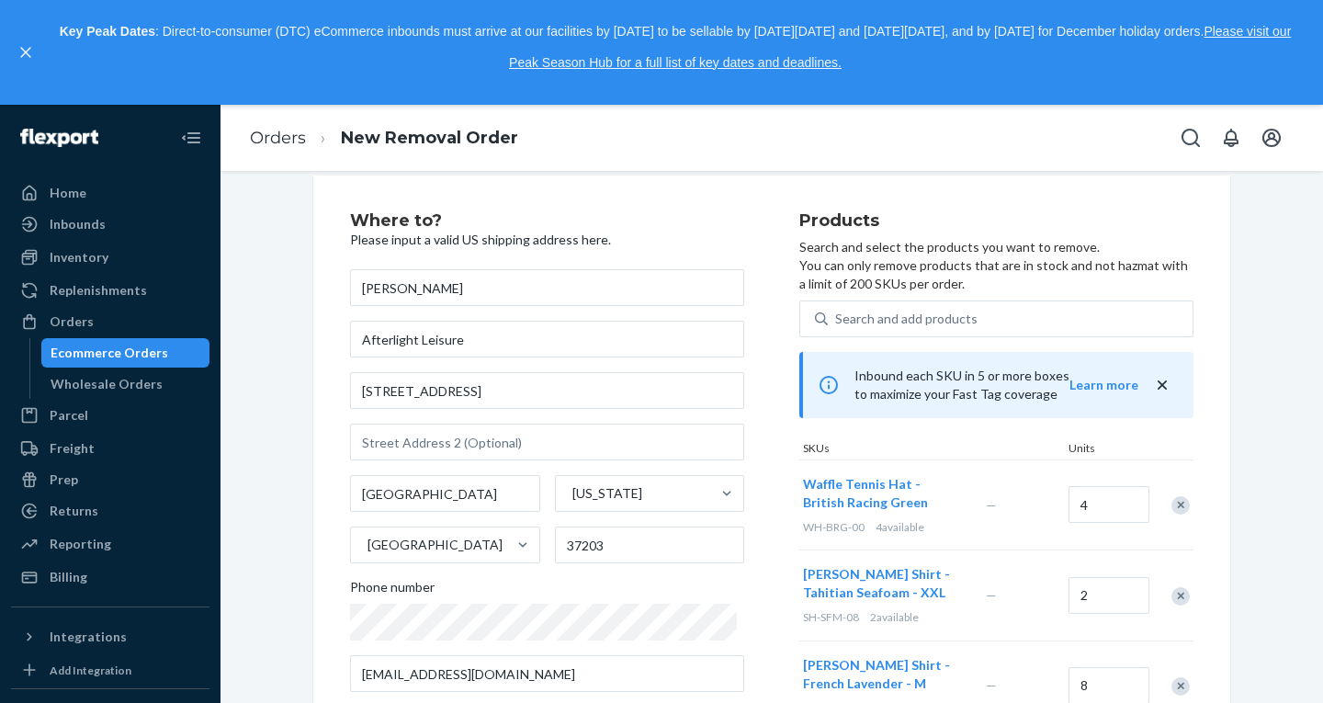
scroll to position [0, 0]
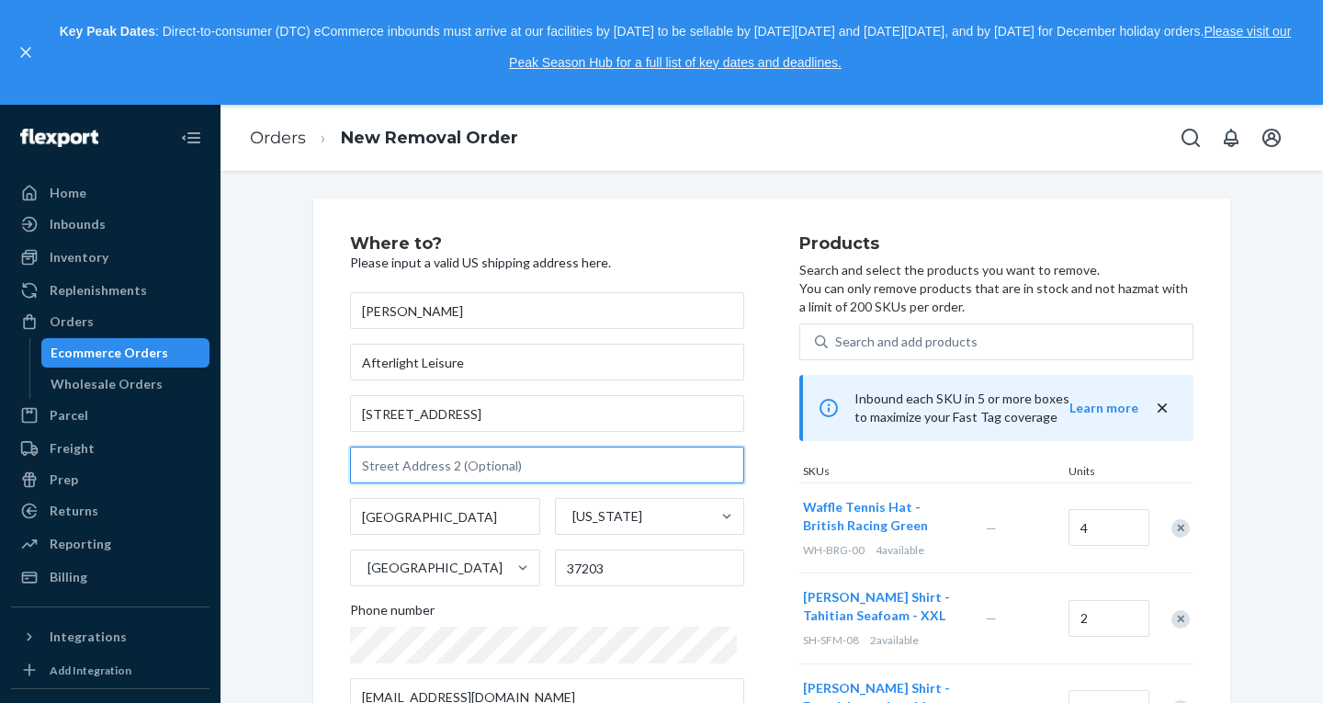
click at [516, 456] on input "text" at bounding box center [547, 465] width 394 height 37
type input "Unit 1111"
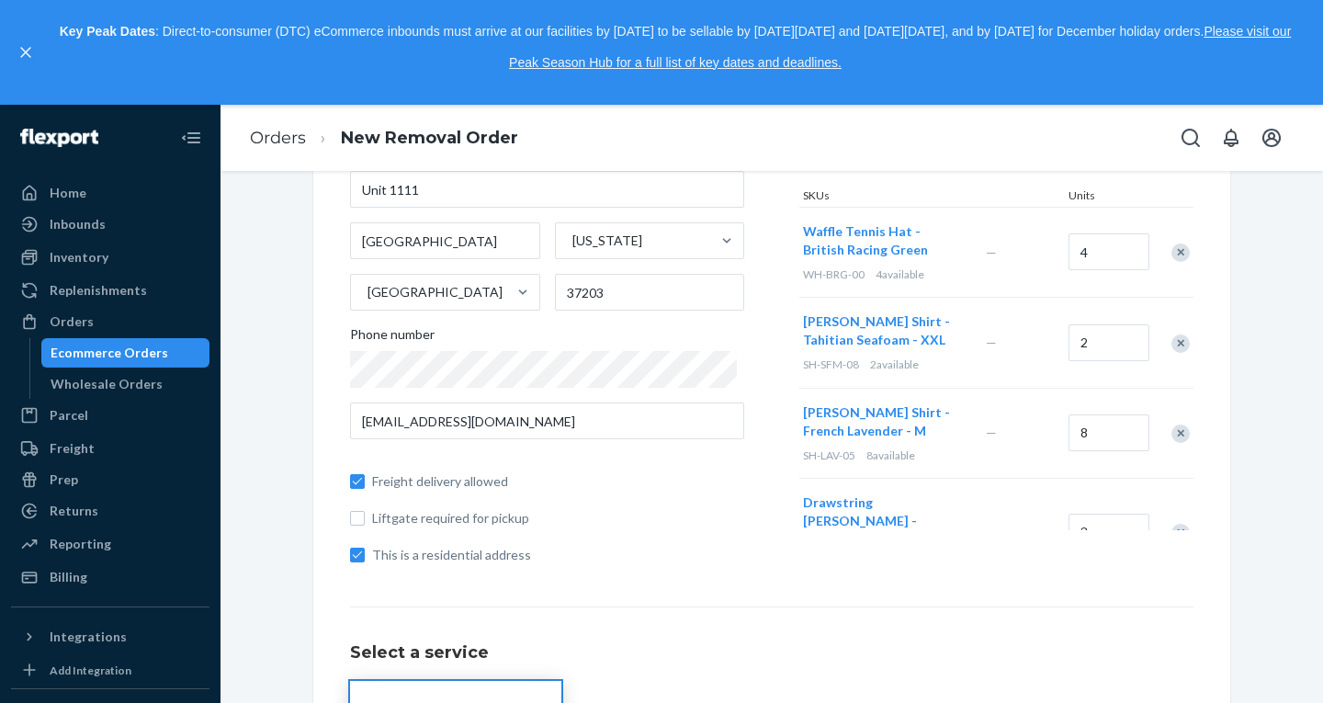
scroll to position [212, 0]
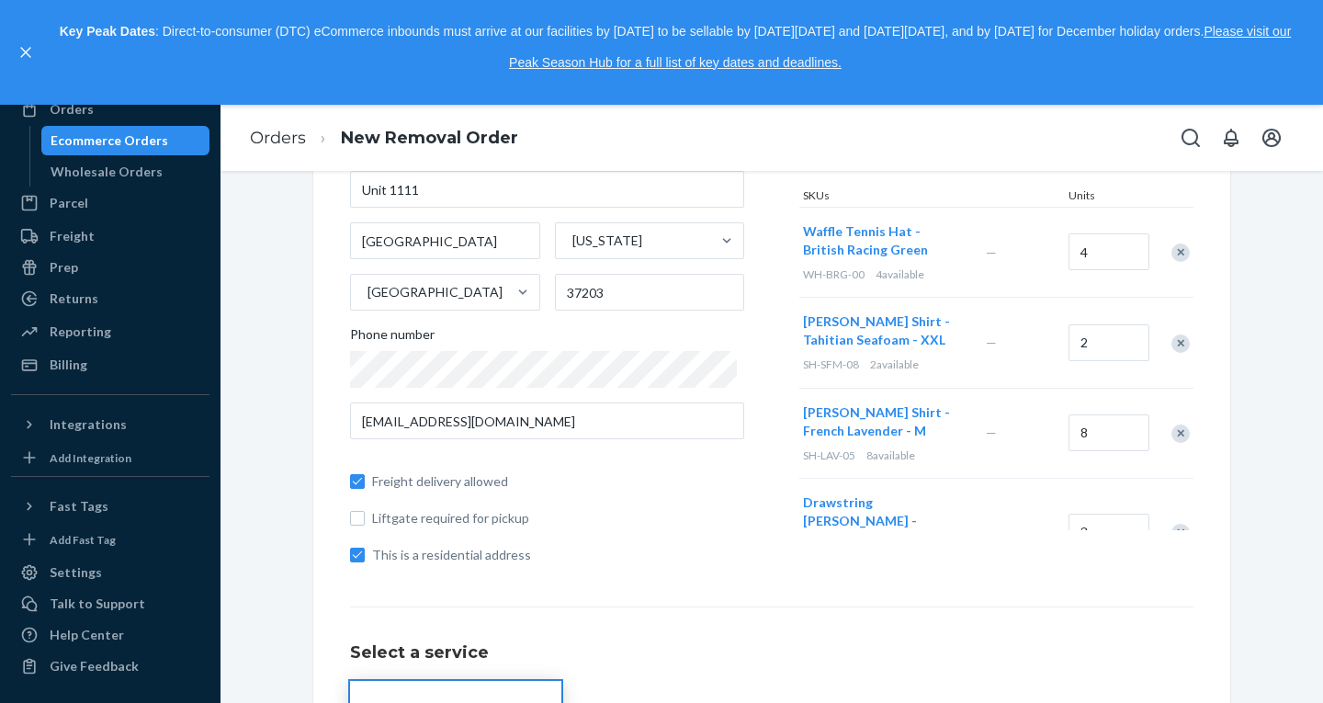
click at [0, 133] on div "Home Inbounds Shipping Plans Problems Inventory Products Replenishments Orders …" at bounding box center [110, 404] width 221 height 598
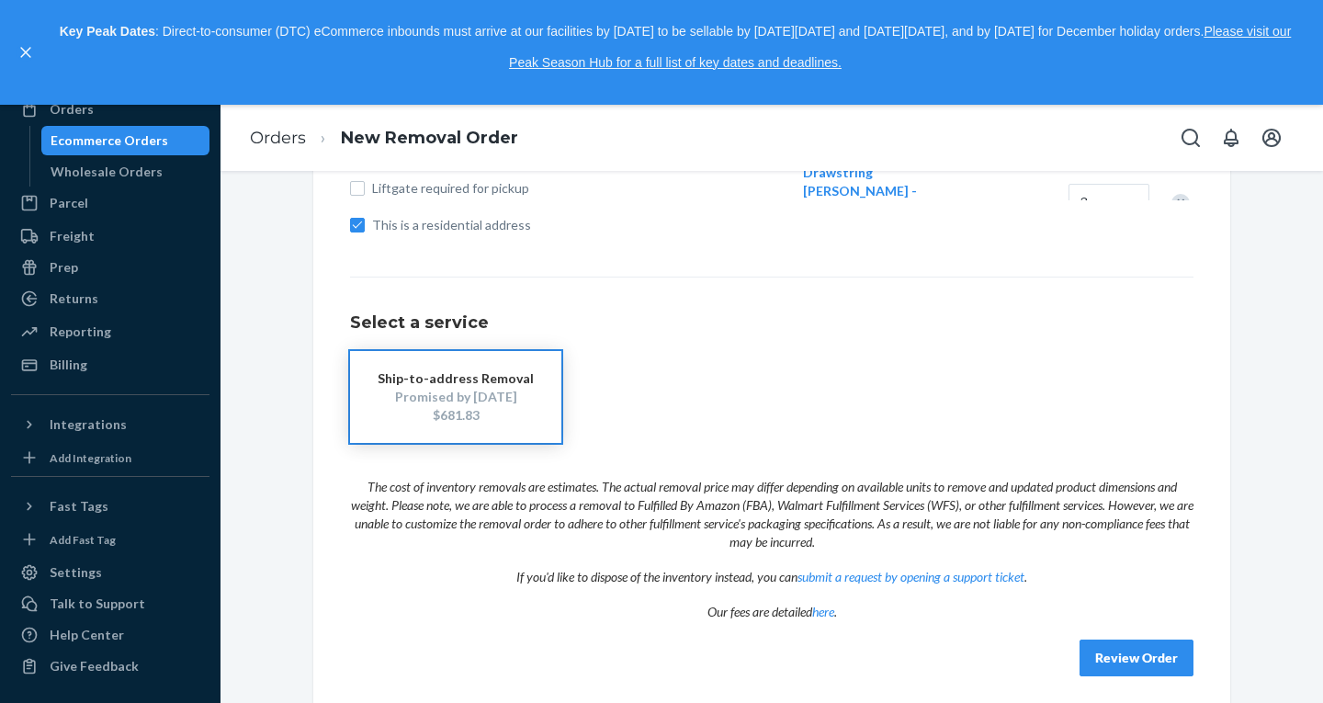
scroll to position [616, 0]
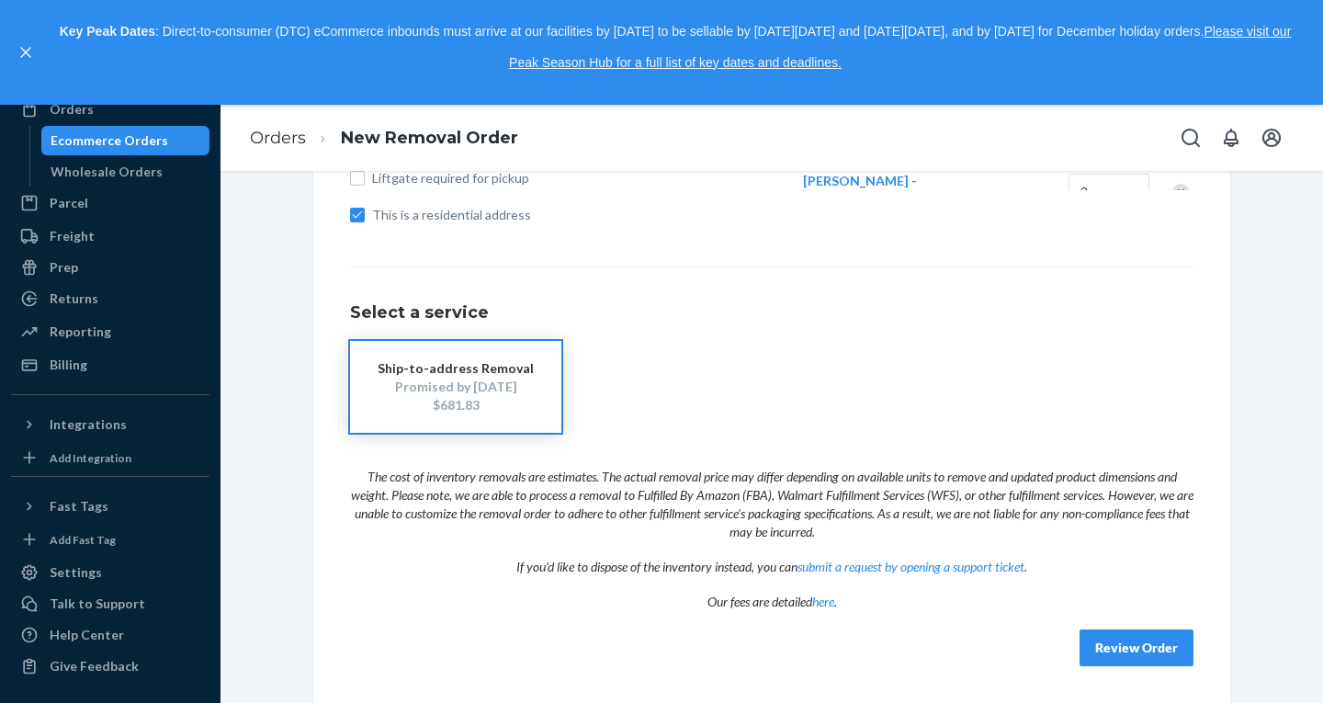
click at [1137, 642] on button "Review Order" at bounding box center [1137, 647] width 114 height 37
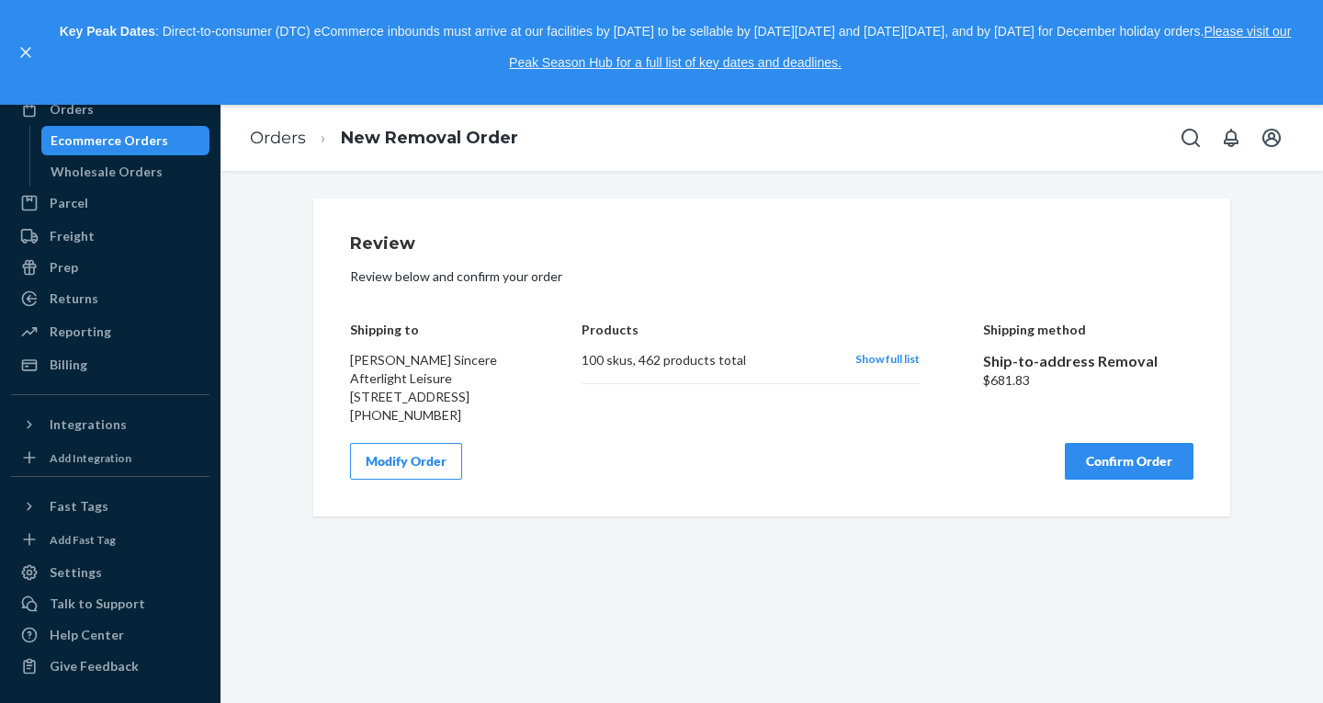
scroll to position [0, 0]
click at [414, 480] on button "Modify Order" at bounding box center [406, 461] width 112 height 37
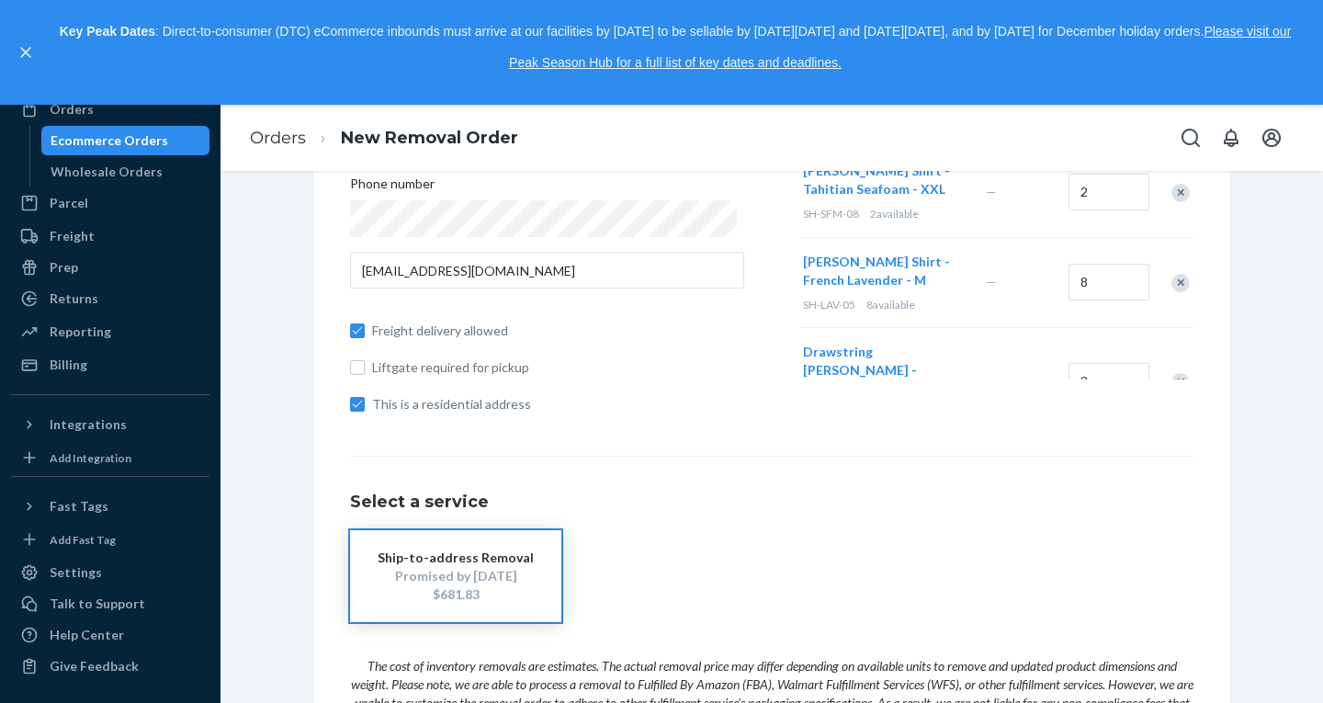
scroll to position [616, 0]
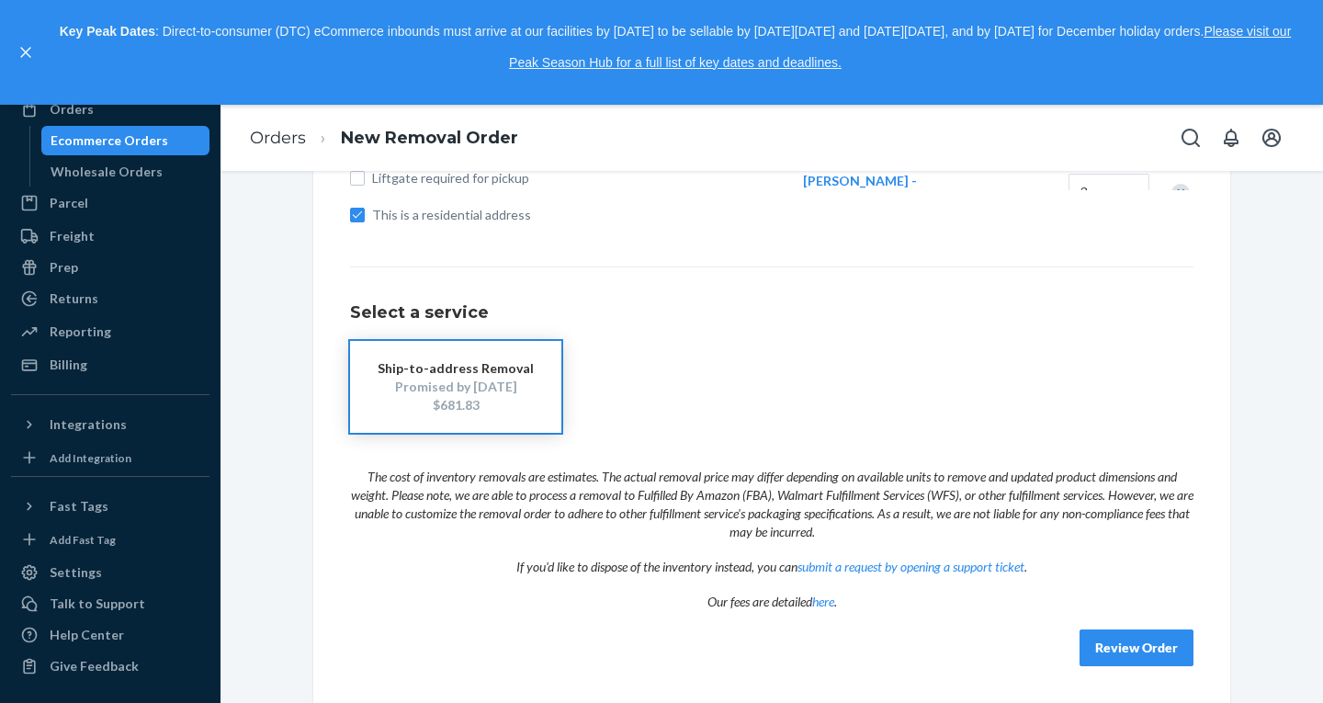
click at [1115, 642] on button "Review Order" at bounding box center [1137, 647] width 114 height 37
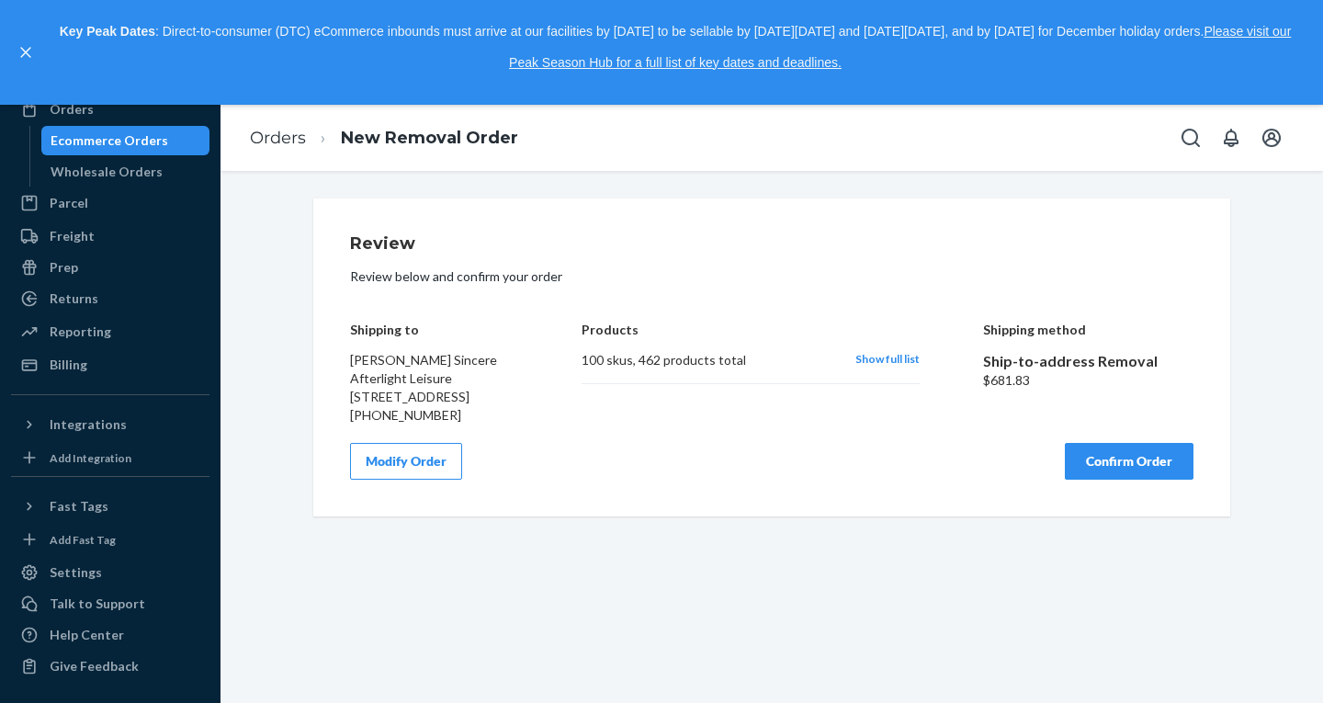
scroll to position [0, 0]
click at [903, 361] on span "Show full list" at bounding box center [887, 359] width 64 height 14
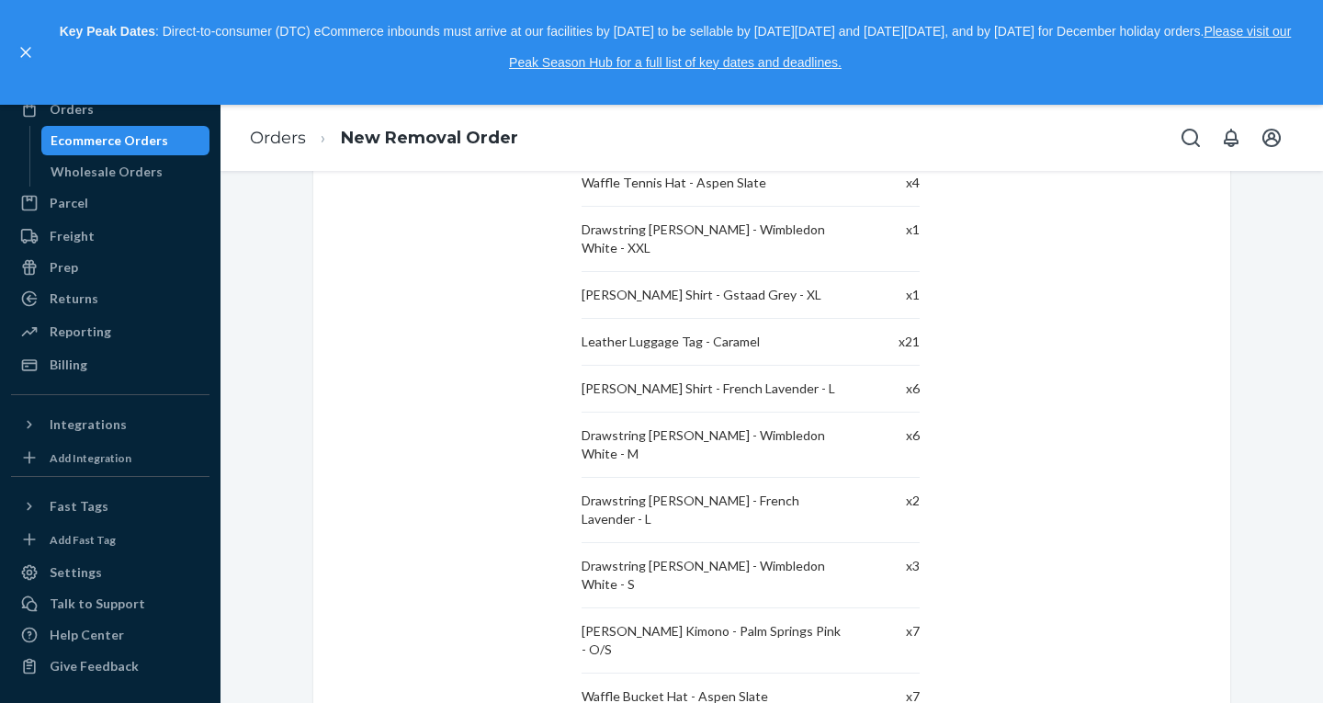
scroll to position [4466, 0]
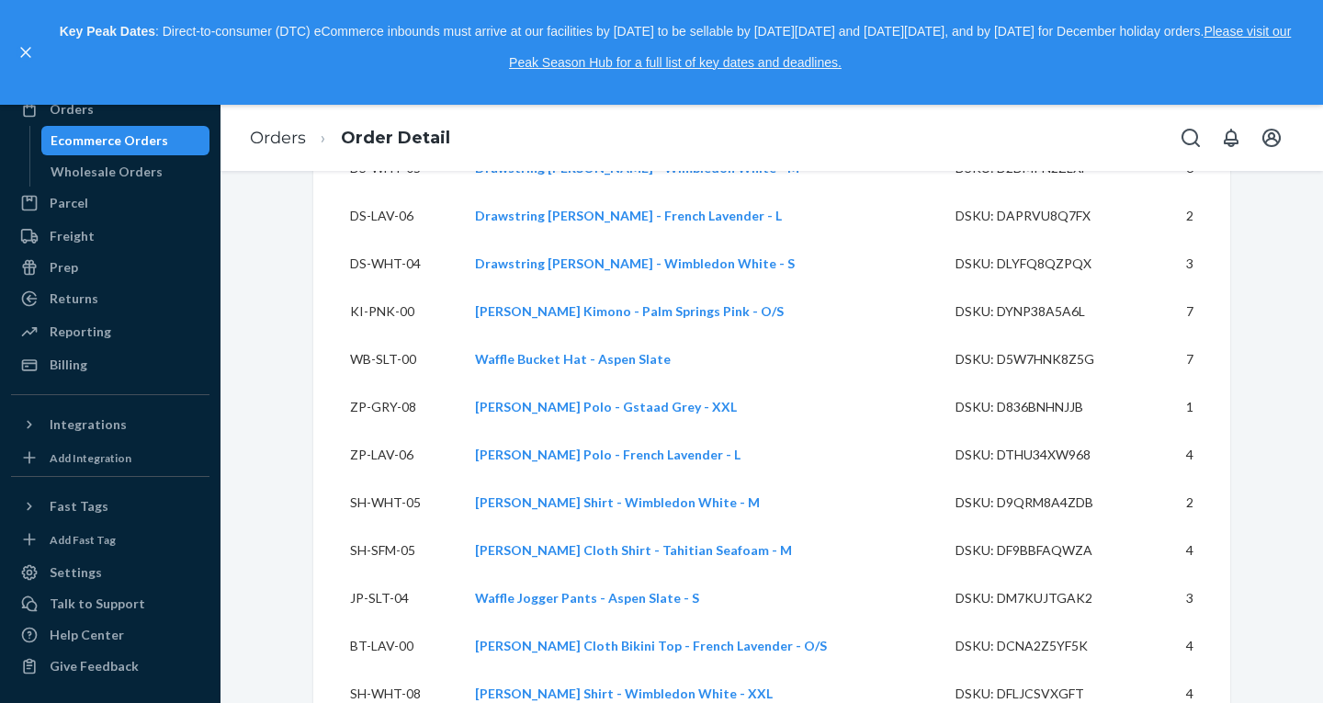
scroll to position [4995, 0]
